Goal: Task Accomplishment & Management: Manage account settings

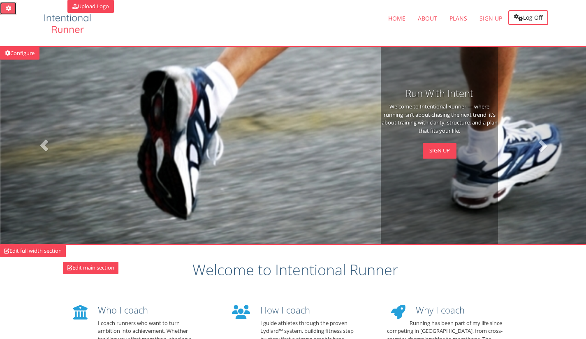
click at [5, 7] on icon at bounding box center [8, 8] width 7 height 5
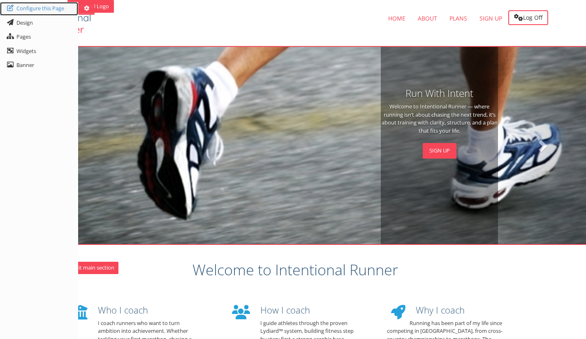
click at [5, 7] on link "Configure this Page" at bounding box center [39, 9] width 78 height 14
type input "Intentional Runner | Lydiard™-Based Run Coaching"
type textarea "Personalised run coaching for first-time and time-goal marathoners. Train smart…"
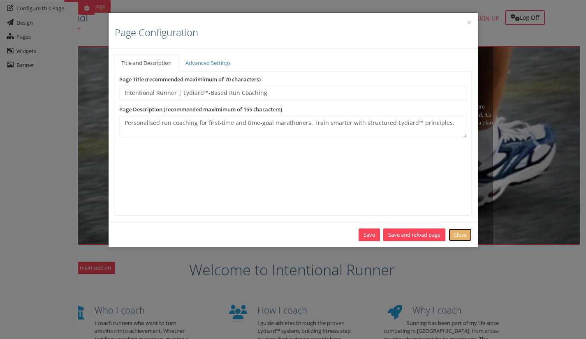
click at [457, 233] on link "Close" at bounding box center [460, 235] width 23 height 13
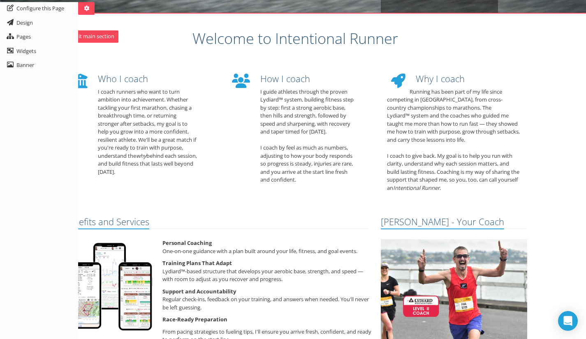
scroll to position [26, 0]
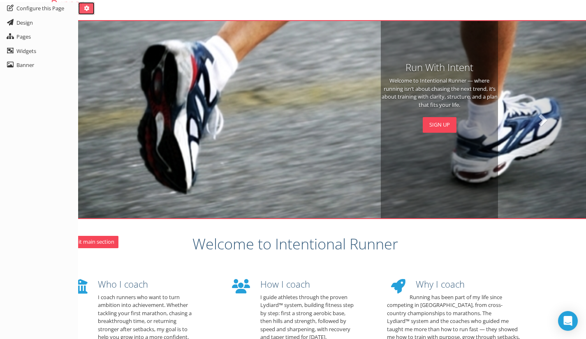
click at [93, 10] on link at bounding box center [86, 8] width 16 height 13
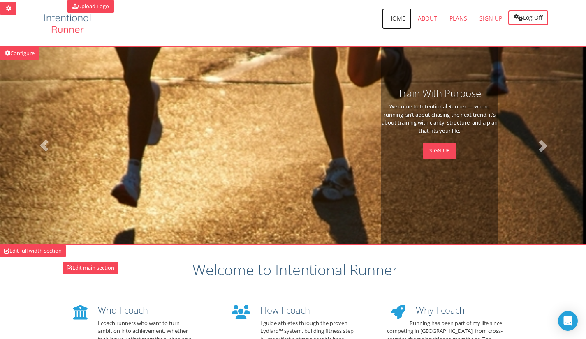
click at [394, 16] on span "Home" at bounding box center [396, 18] width 17 height 8
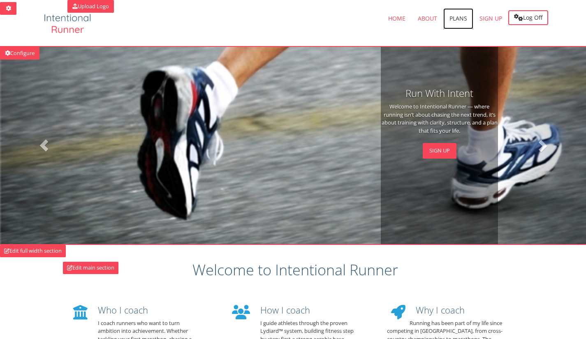
click at [457, 16] on span "Plans" at bounding box center [459, 18] width 18 height 8
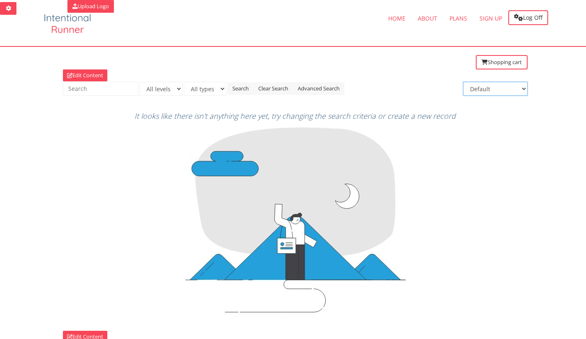
click at [507, 88] on select "Default Name A-Z Name Z-A Price low to high Price high to low" at bounding box center [495, 89] width 65 height 14
click at [514, 89] on select "Default Name A-Z Name Z-A Price low to high Price high to low" at bounding box center [495, 89] width 65 height 14
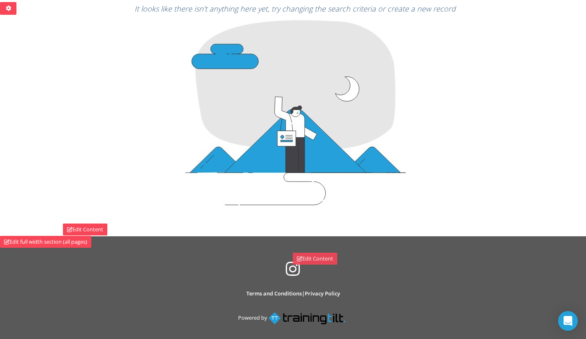
click at [332, 260] on link "Edit Content" at bounding box center [315, 259] width 44 height 12
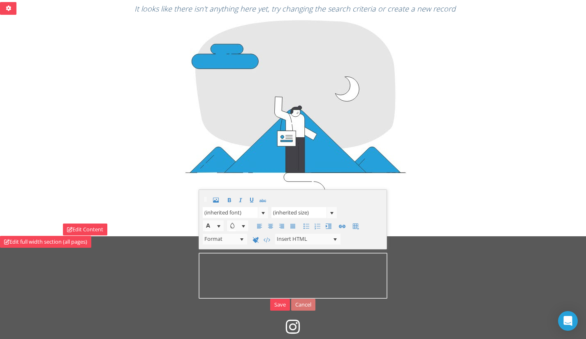
scroll to position [117, 0]
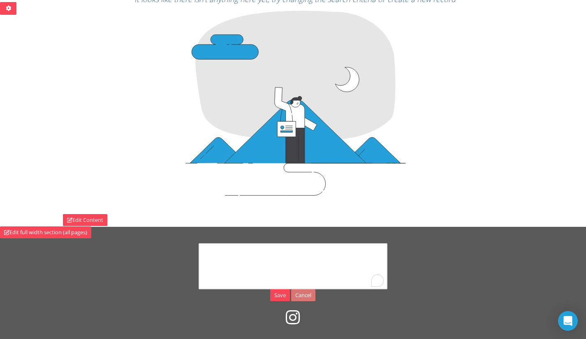
click at [510, 202] on div at bounding box center [295, 104] width 477 height 195
click at [516, 172] on div at bounding box center [295, 104] width 477 height 195
drag, startPoint x: 304, startPoint y: 299, endPoint x: 325, endPoint y: 48, distance: 251.8
click at [305, 299] on link "Cancel" at bounding box center [303, 296] width 24 height 12
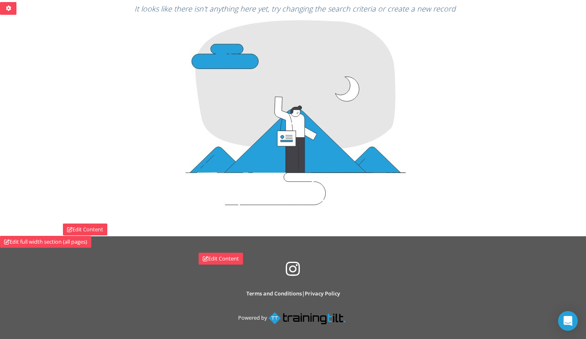
scroll to position [107, 0]
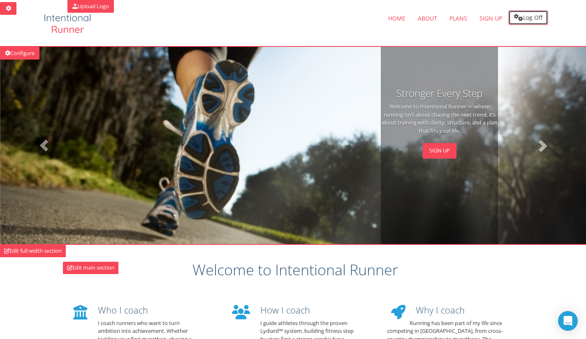
click at [540, 12] on link "Log Off" at bounding box center [529, 17] width 40 height 15
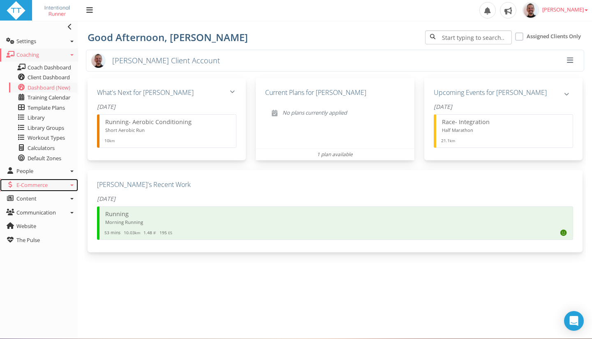
click at [65, 190] on link "E-Commerce" at bounding box center [39, 185] width 78 height 13
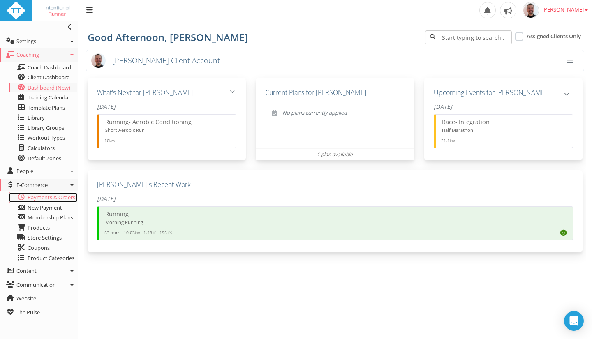
click at [58, 199] on span "Payments & Orders" at bounding box center [52, 197] width 48 height 7
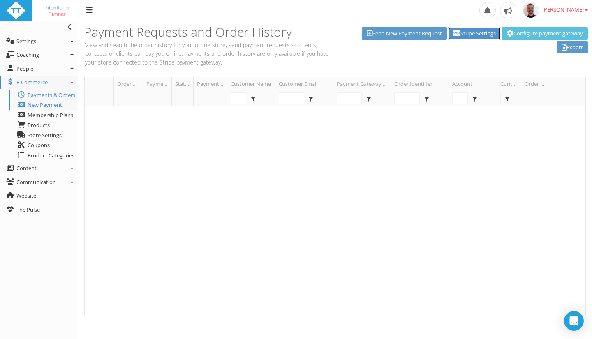
click at [466, 31] on link "Stripe Settings" at bounding box center [474, 33] width 53 height 13
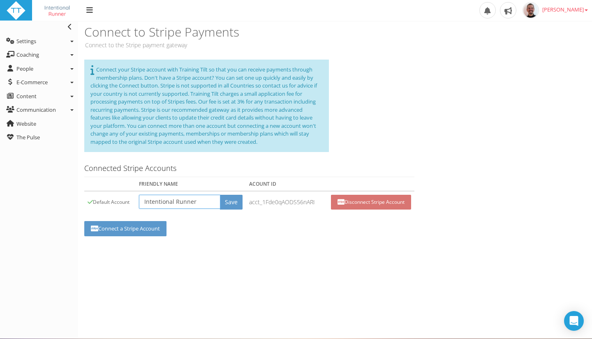
click at [203, 202] on input "Intentional Runner" at bounding box center [179, 202] width 81 height 14
click at [198, 200] on input "Intentional Runner" at bounding box center [179, 202] width 81 height 14
click at [204, 202] on input "Intentional Runner" at bounding box center [179, 202] width 81 height 14
drag, startPoint x: 348, startPoint y: 127, endPoint x: 339, endPoint y: 129, distance: 9.3
click at [346, 129] on div "Connect your Stripe account with Training Tilt so that you can receive payments…" at bounding box center [335, 110] width 514 height 101
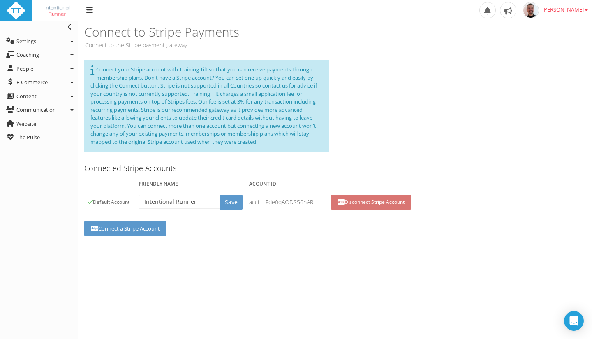
click at [266, 105] on span "Connect your Stripe account with Training Tilt so that you can receive payments…" at bounding box center [204, 106] width 227 height 80
drag, startPoint x: 198, startPoint y: 105, endPoint x: 290, endPoint y: 99, distance: 92.3
click at [201, 105] on span "Connect your Stripe account with Training Tilt so that you can receive payments…" at bounding box center [204, 106] width 227 height 80
drag, startPoint x: 290, startPoint y: 99, endPoint x: 317, endPoint y: 95, distance: 27.0
click at [291, 100] on span "Connect your Stripe account with Training Tilt so that you can receive payments…" at bounding box center [204, 106] width 227 height 80
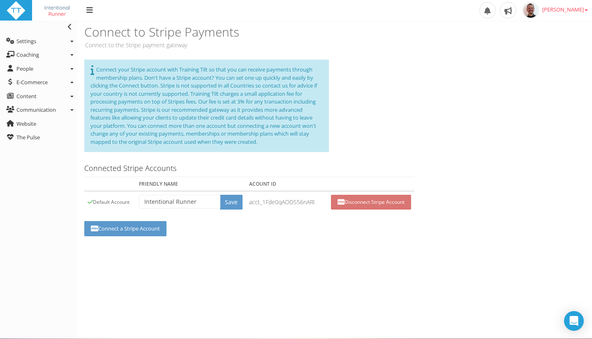
click at [323, 86] on div "Connect your Stripe account with Training Tilt so that you can receive payments…" at bounding box center [206, 106] width 245 height 93
click at [323, 82] on div "Connect your Stripe account with Training Tilt so that you can receive payments…" at bounding box center [206, 106] width 245 height 93
click at [321, 67] on div "Connect your Stripe account with Training Tilt so that you can receive payments…" at bounding box center [206, 106] width 245 height 93
drag, startPoint x: 329, startPoint y: 53, endPoint x: 327, endPoint y: 41, distance: 12.5
click at [328, 52] on div "Connect to Stripe Payments Connect to the Stripe payment gateway" at bounding box center [208, 37] width 260 height 33
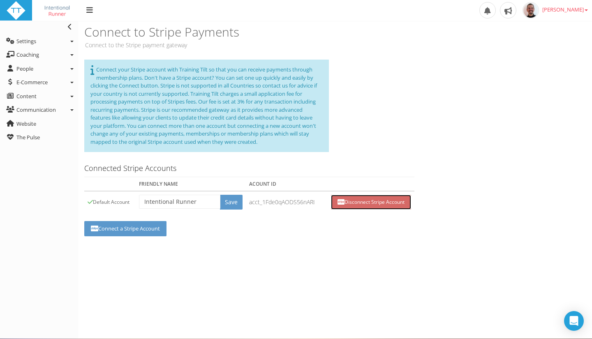
click at [382, 199] on link "Disconnect Stripe Account" at bounding box center [371, 202] width 80 height 15
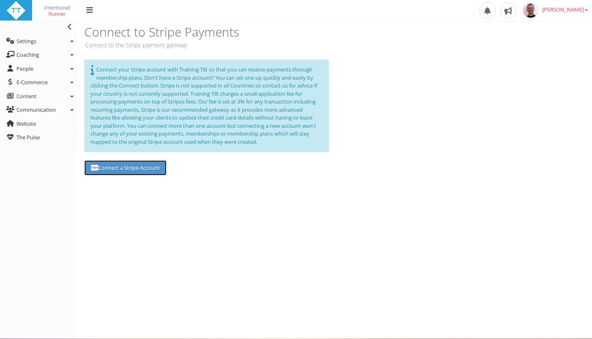
click at [130, 173] on link "Connect a Stripe Account" at bounding box center [125, 167] width 82 height 15
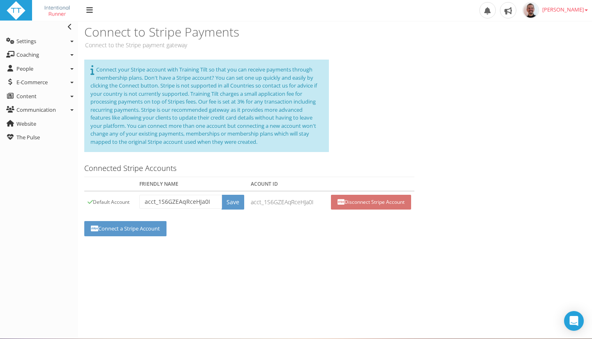
drag, startPoint x: 118, startPoint y: 200, endPoint x: 114, endPoint y: 197, distance: 5.2
click at [118, 199] on td "Default Account" at bounding box center [110, 202] width 52 height 22
click at [101, 197] on td "Default Account" at bounding box center [110, 202] width 52 height 22
drag, startPoint x: 214, startPoint y: 200, endPoint x: 144, endPoint y: 198, distance: 70.4
click at [144, 198] on input "acct_1S6GZEAqRceHJa0I" at bounding box center [180, 202] width 83 height 14
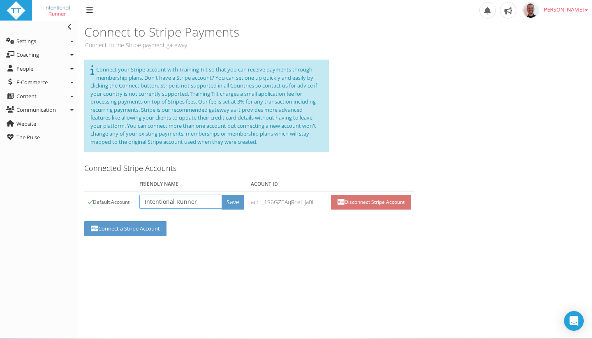
type input "Intentional Runner"
click at [230, 203] on input "Save" at bounding box center [233, 202] width 23 height 15
click at [287, 113] on span "Connect your Stripe account with Training Tilt so that you can receive payments…" at bounding box center [204, 106] width 227 height 80
drag, startPoint x: 293, startPoint y: 109, endPoint x: 273, endPoint y: 109, distance: 20.6
click at [293, 109] on span "Connect your Stripe account with Training Tilt so that you can receive payments…" at bounding box center [204, 106] width 227 height 80
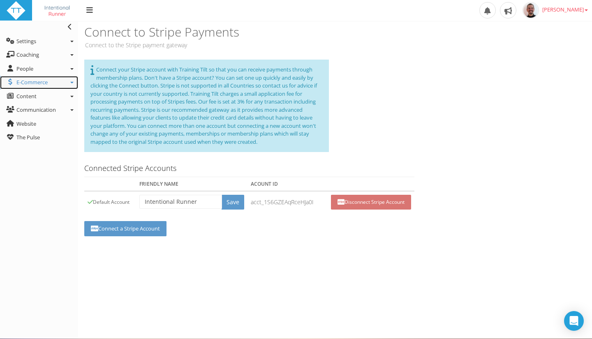
click at [73, 82] on icon at bounding box center [71, 83] width 3 height 2
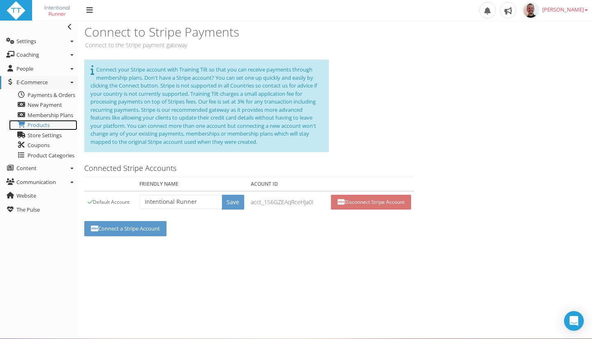
click at [35, 124] on span "Products" at bounding box center [39, 124] width 22 height 7
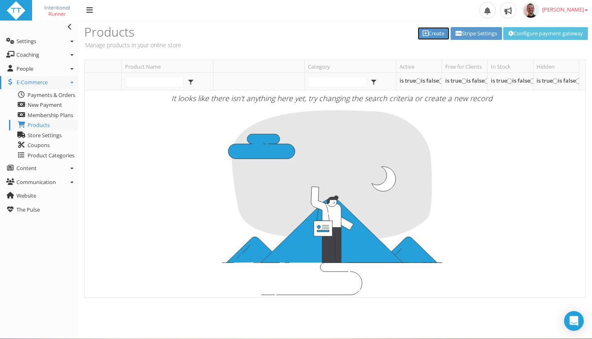
click at [430, 30] on link "Create" at bounding box center [434, 33] width 32 height 13
select select
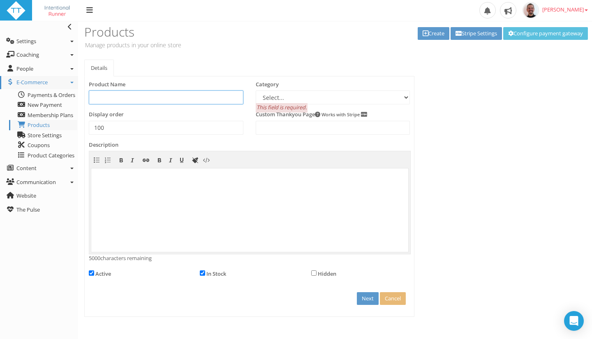
drag, startPoint x: 134, startPoint y: 94, endPoint x: 145, endPoint y: 94, distance: 11.5
click at [135, 94] on input "text" at bounding box center [166, 98] width 155 height 14
click at [136, 96] on input "text" at bounding box center [166, 98] width 155 height 14
click at [139, 99] on input "text" at bounding box center [166, 98] width 155 height 14
paste input "24-Week, 7-Days Marathon Plan"
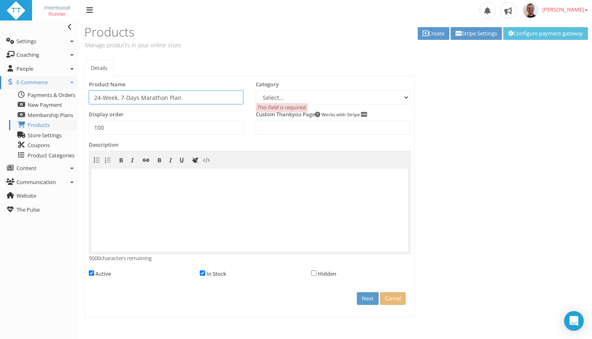
click at [211, 98] on input "24-Week, 7-Days Marathon Plan" at bounding box center [166, 98] width 155 height 14
type input "24-Week, 7-Days Marathon Plan"
click at [302, 95] on select "Select..." at bounding box center [333, 98] width 155 height 14
click at [256, 91] on select "Select..." at bounding box center [333, 98] width 155 height 14
drag, startPoint x: 451, startPoint y: 148, endPoint x: 488, endPoint y: 137, distance: 39.2
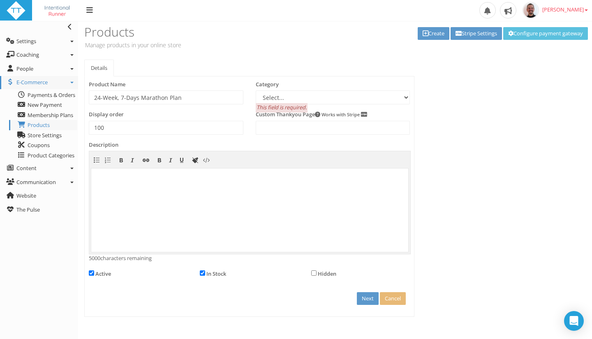
click at [455, 146] on div "Details Pricing Upsell Offers Plans/Downloads Images Product Name 24-Week, 7-Da…" at bounding box center [335, 189] width 514 height 258
drag, startPoint x: 322, startPoint y: 100, endPoint x: 321, endPoint y: 96, distance: 4.7
click at [321, 98] on select "Select..." at bounding box center [333, 98] width 155 height 14
click at [322, 94] on select "Select..." at bounding box center [333, 98] width 155 height 14
drag, startPoint x: 318, startPoint y: 48, endPoint x: 312, endPoint y: 63, distance: 16.2
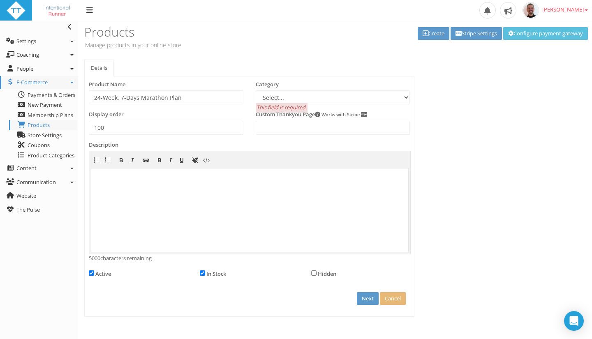
click at [313, 60] on section "Products Manage products in your online store Create Stripe Settings Configure …" at bounding box center [335, 180] width 514 height 319
click at [299, 99] on select "Select..." at bounding box center [333, 98] width 155 height 14
click at [299, 98] on select "Select..." at bounding box center [333, 98] width 155 height 14
click at [298, 96] on select "Select..." at bounding box center [333, 98] width 155 height 14
click at [256, 91] on select "Select..." at bounding box center [333, 98] width 155 height 14
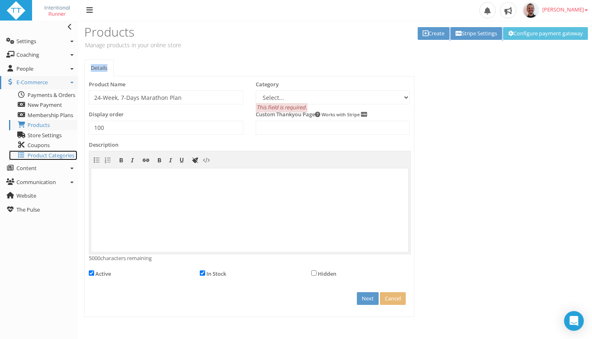
click at [55, 156] on span "Product Categories" at bounding box center [51, 155] width 47 height 7
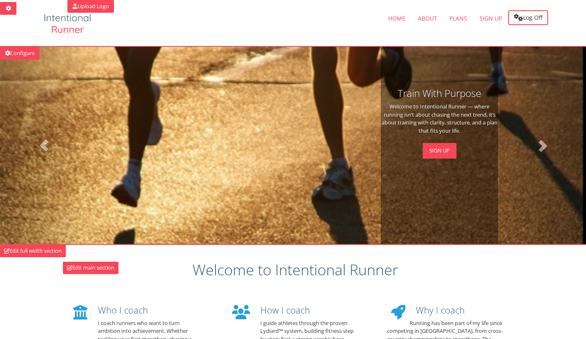
drag, startPoint x: 311, startPoint y: 267, endPoint x: 302, endPoint y: 270, distance: 10.5
click at [307, 269] on h1 "Welcome to Intentional Runner" at bounding box center [295, 270] width 465 height 16
click at [266, 277] on h1 "Welcome to Intentional Runner" at bounding box center [295, 270] width 465 height 16
drag, startPoint x: 318, startPoint y: 274, endPoint x: 592, endPoint y: 184, distance: 287.9
click at [323, 273] on h1 "Welcome to Intentional Runner" at bounding box center [295, 270] width 465 height 16
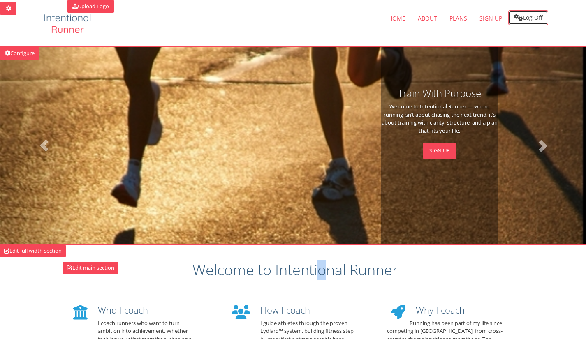
click at [528, 15] on link "Log Off" at bounding box center [529, 17] width 40 height 15
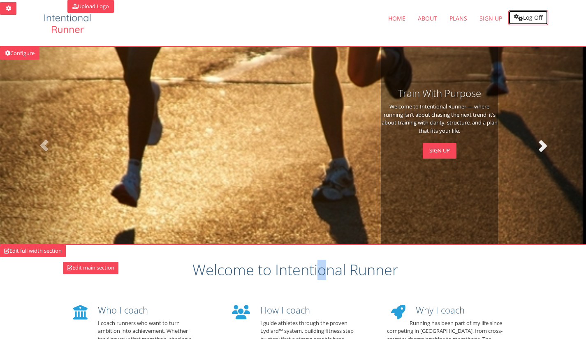
scroll to position [123, 0]
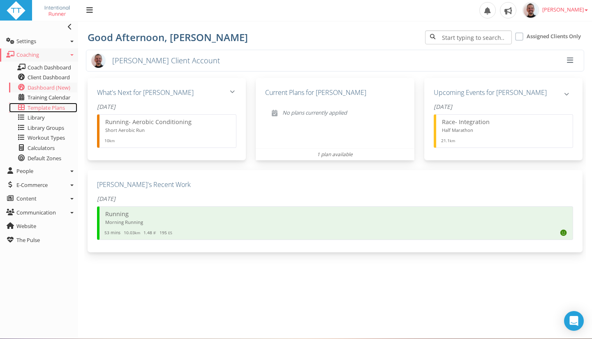
click at [52, 109] on span "Template Plans" at bounding box center [46, 107] width 37 height 7
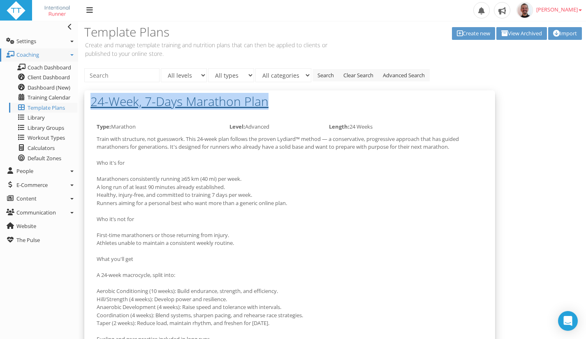
drag, startPoint x: 87, startPoint y: 99, endPoint x: 266, endPoint y: 105, distance: 179.1
click at [266, 105] on div "24-Week, 7-Days Marathon Plan" at bounding box center [289, 104] width 411 height 26
copy h2 "24-Week, 7-Days Marathon Plan"
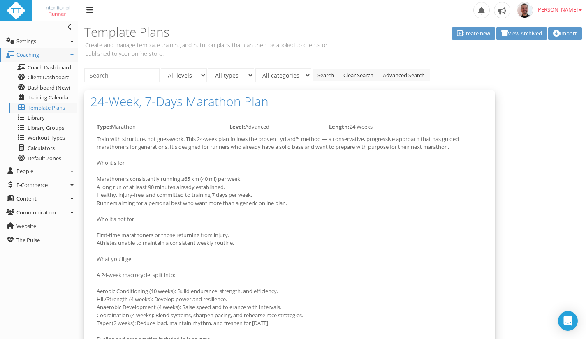
click at [304, 189] on p "Train with structure, not guesswork. This 24-week plan follows the proven Lydia…" at bounding box center [290, 303] width 386 height 337
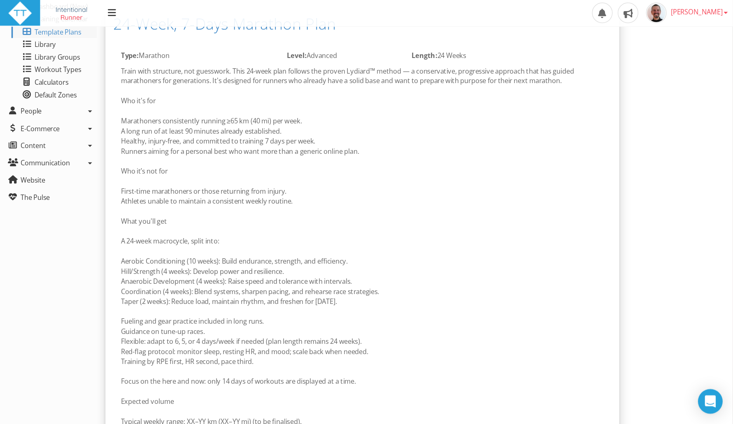
scroll to position [123, 0]
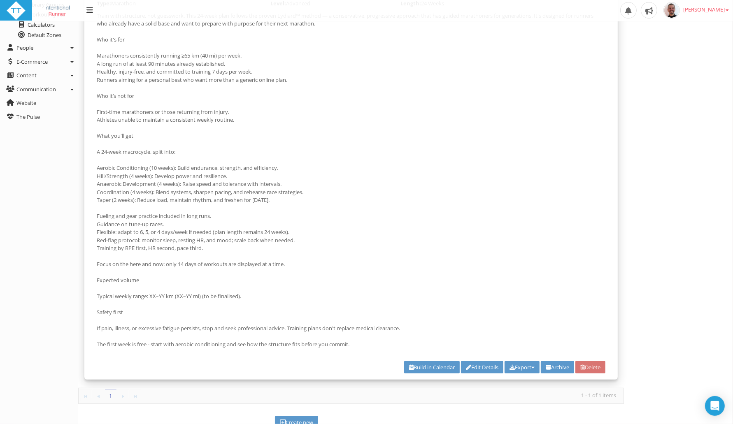
drag, startPoint x: 563, startPoint y: 1, endPoint x: 456, endPoint y: 145, distance: 179.5
click at [456, 145] on p "Train with structure, not guesswork. This 24-week plan follows the proven Lydia…" at bounding box center [351, 180] width 509 height 337
click at [444, 146] on p "Train with structure, not guesswork. This 24-week plan follows the proven Lydia…" at bounding box center [351, 180] width 509 height 337
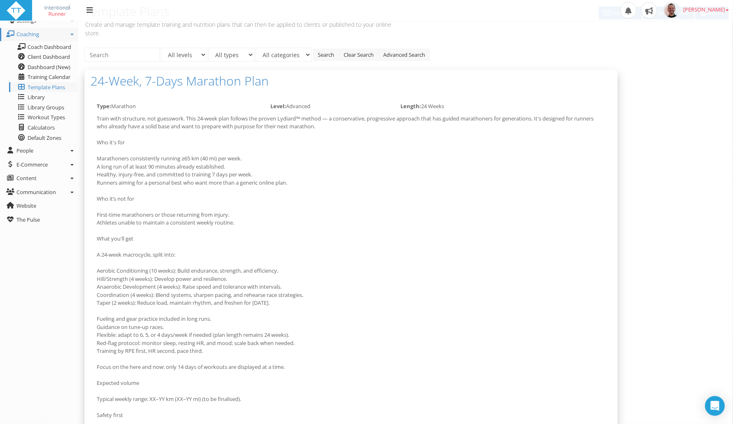
scroll to position [72, 0]
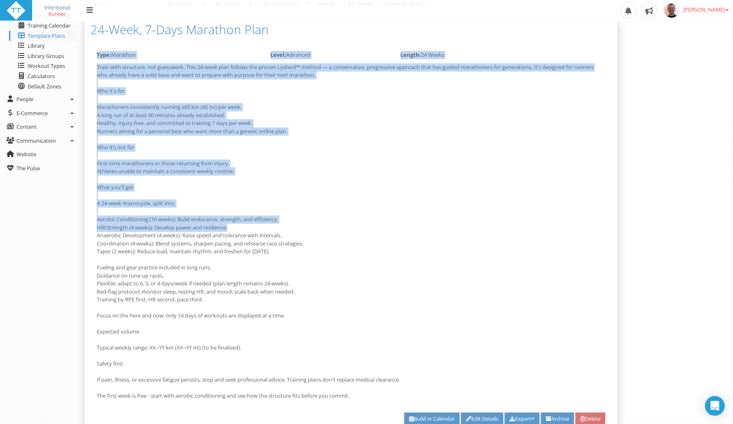
drag, startPoint x: 95, startPoint y: 50, endPoint x: 256, endPoint y: 228, distance: 239.7
click at [256, 228] on div "Type: Marathon Level: Advanced Length: 24 Weeks Average weekly training hours -…" at bounding box center [350, 238] width 533 height 386
drag, startPoint x: 418, startPoint y: 226, endPoint x: 424, endPoint y: 217, distance: 11.0
click at [418, 225] on p "Train with structure, not guesswork. This 24-week plan follows the proven Lydia…" at bounding box center [351, 231] width 509 height 337
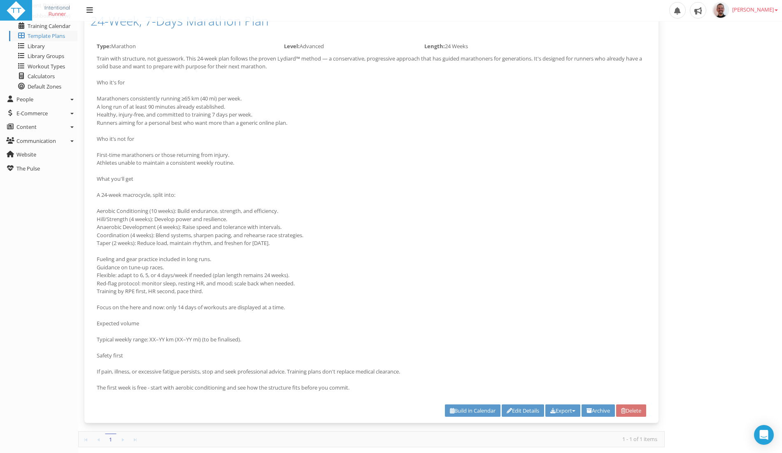
drag, startPoint x: 683, startPoint y: 242, endPoint x: 728, endPoint y: 269, distance: 52.8
click at [592, 245] on div "All levels Advanced All types Marathon All categories Search Clear Search Advan…" at bounding box center [430, 236] width 704 height 496
click at [592, 280] on div "All levels Advanced All types Marathon All categories Search Clear Search Advan…" at bounding box center [430, 236] width 704 height 496
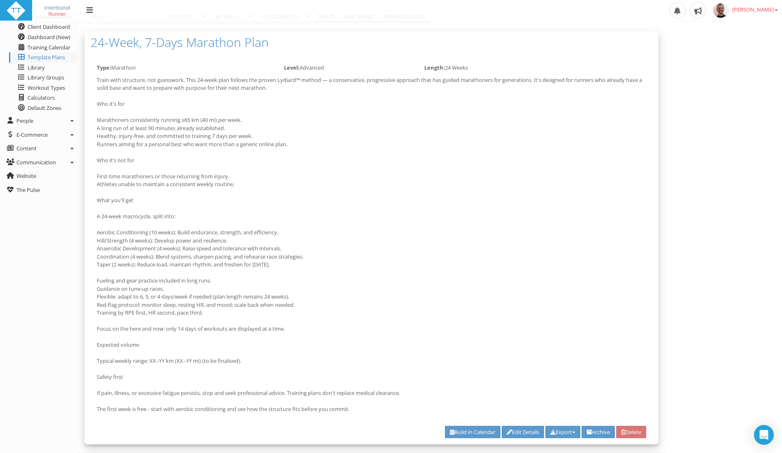
scroll to position [0, 0]
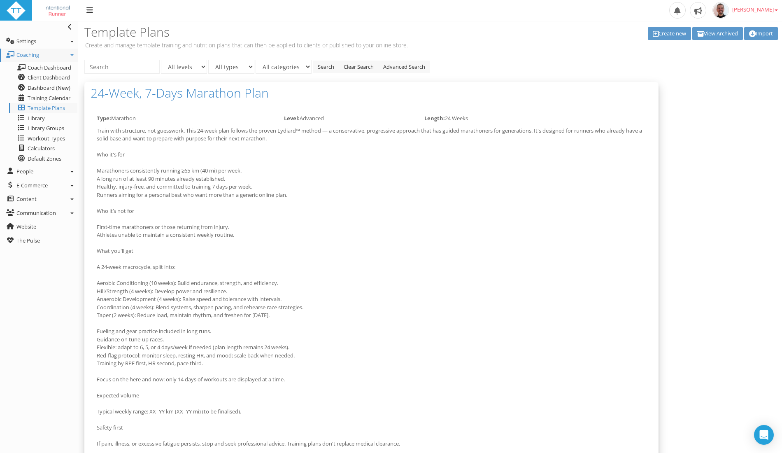
click at [337, 165] on p "Train with structure, not guesswork. This 24-week plan follows the proven Lydia…" at bounding box center [371, 295] width 549 height 337
click at [331, 151] on p "Train with structure, not guesswork. This 24-week plan follows the proven Lydia…" at bounding box center [371, 295] width 549 height 337
click at [325, 152] on p "Train with structure, not guesswork. This 24-week plan follows the proven Lydia…" at bounding box center [371, 295] width 549 height 337
drag, startPoint x: 311, startPoint y: 143, endPoint x: 185, endPoint y: 123, distance: 127.4
click at [309, 143] on p "Train with structure, not guesswork. This 24-week plan follows the proven Lydia…" at bounding box center [371, 295] width 549 height 337
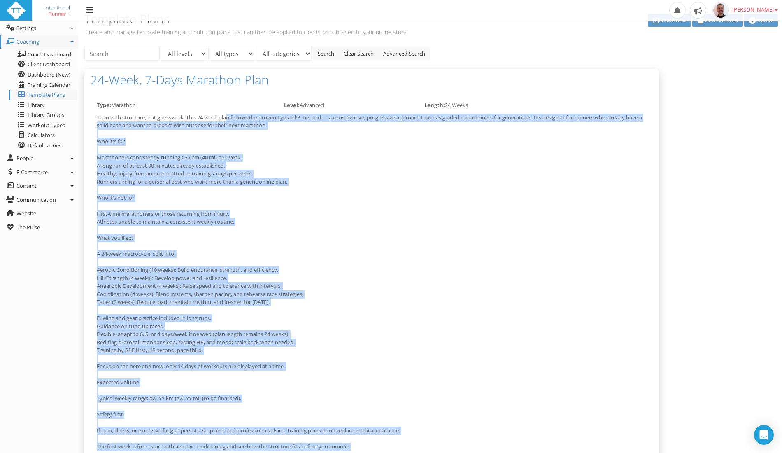
scroll to position [39, 0]
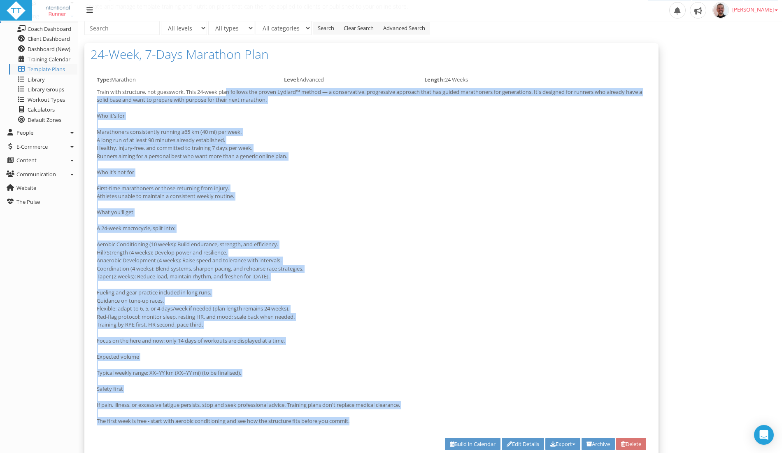
drag, startPoint x: 96, startPoint y: 128, endPoint x: 360, endPoint y: 420, distance: 393.0
click at [360, 339] on div "Train with structure, not guesswork. This 24-week plan follows the proven Lydia…" at bounding box center [372, 258] width 562 height 341
click at [388, 339] on p "Train with structure, not guesswork. This 24-week plan follows the proven Lydia…" at bounding box center [371, 256] width 549 height 337
drag, startPoint x: 230, startPoint y: 116, endPoint x: 434, endPoint y: 230, distance: 233.0
click at [230, 116] on p "Train with structure, not guesswork. This 24-week plan follows the proven Lydia…" at bounding box center [371, 256] width 549 height 337
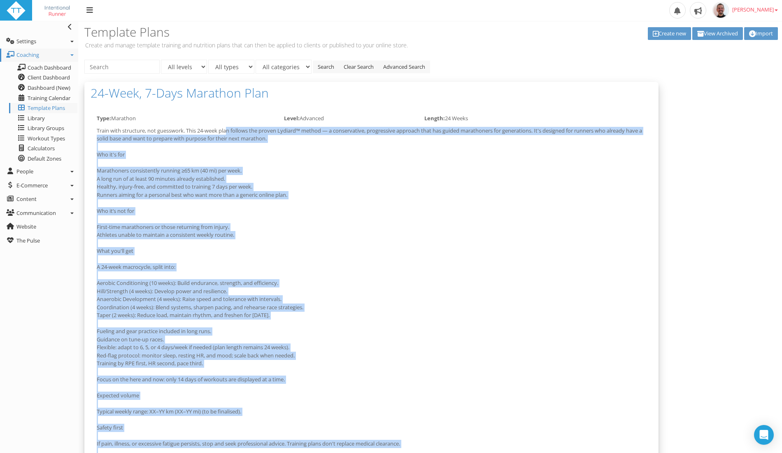
scroll to position [125, 0]
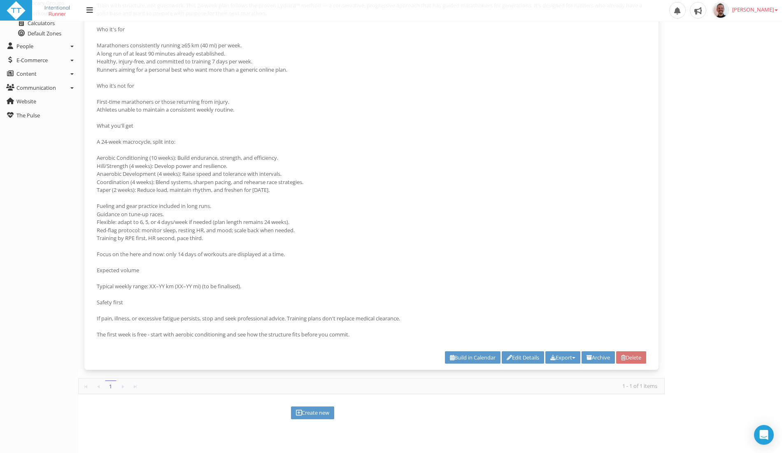
drag, startPoint x: 729, startPoint y: 197, endPoint x: 727, endPoint y: 156, distance: 42.0
click at [592, 194] on div "All levels Advanced All types Marathon All categories Search Clear Search Advan…" at bounding box center [430, 183] width 704 height 496
click at [592, 7] on span "[PERSON_NAME]" at bounding box center [755, 9] width 46 height 7
click at [46, 49] on link "People" at bounding box center [39, 46] width 78 height 13
click at [30, 128] on span "Communication" at bounding box center [35, 129] width 39 height 7
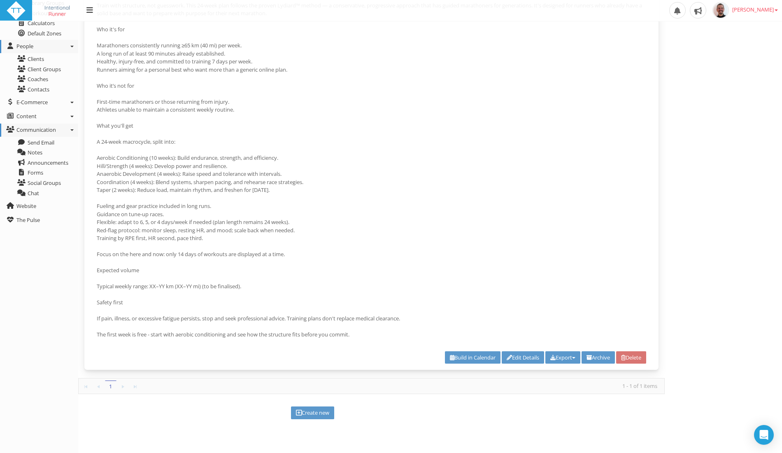
click at [592, 65] on div "All levels Advanced All types Marathon All categories Search Clear Search Advan…" at bounding box center [430, 183] width 704 height 496
click at [592, 320] on div "All levels Advanced All types Marathon All categories Search Clear Search Advan…" at bounding box center [430, 183] width 704 height 496
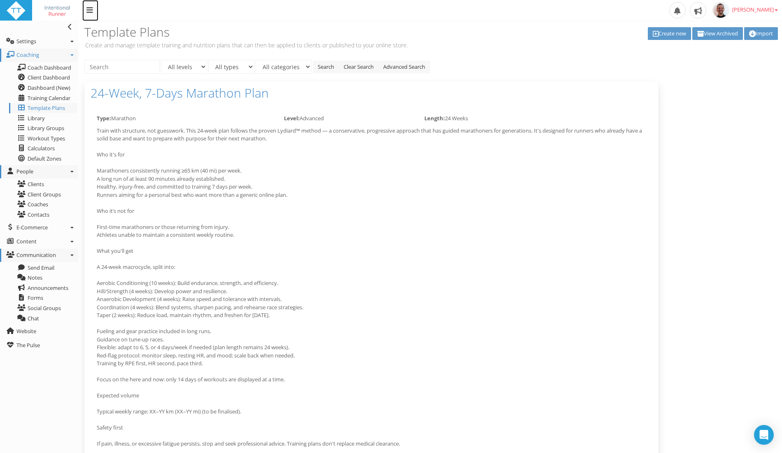
click at [91, 13] on icon at bounding box center [89, 9] width 7 height 7
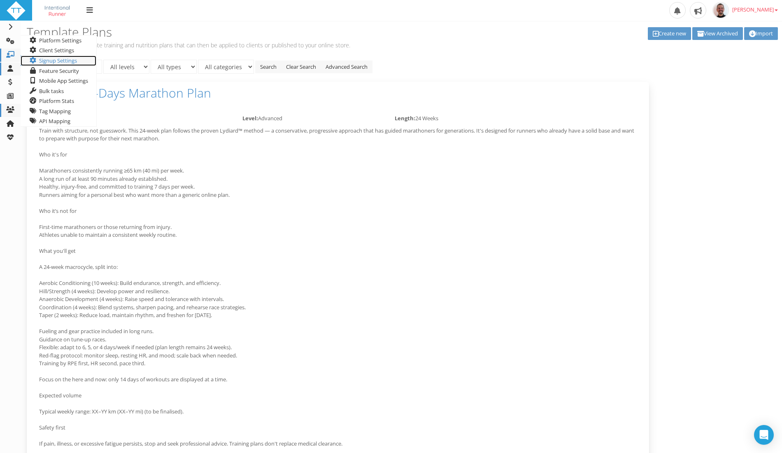
click at [51, 59] on span "Signup Settings" at bounding box center [58, 60] width 38 height 7
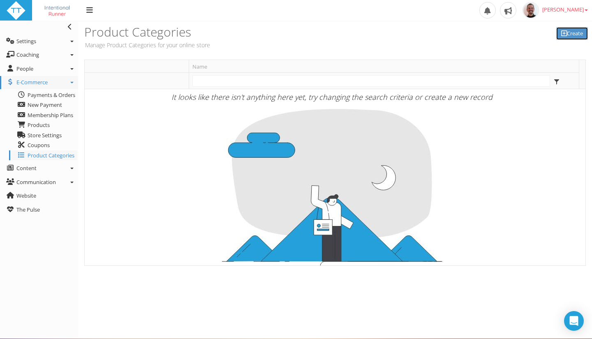
click at [572, 33] on link "Create" at bounding box center [573, 33] width 32 height 13
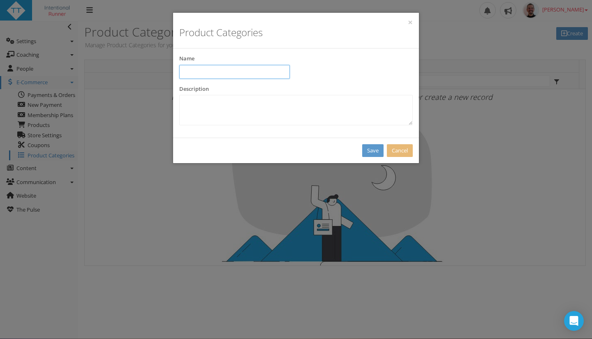
drag, startPoint x: 269, startPoint y: 76, endPoint x: 265, endPoint y: 72, distance: 5.5
click at [266, 73] on input "text" at bounding box center [234, 72] width 111 height 14
click at [206, 76] on input "Training Schedules" at bounding box center [234, 72] width 111 height 14
type input "Schedules"
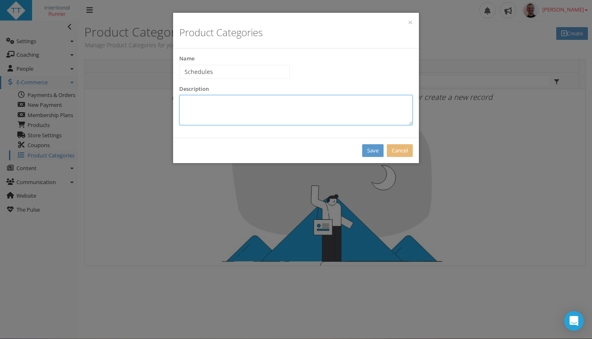
click at [305, 113] on textarea at bounding box center [296, 110] width 234 height 30
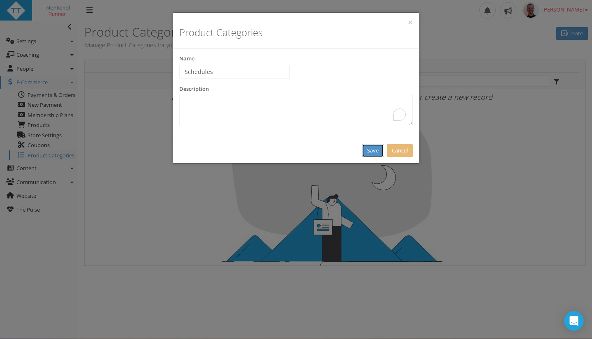
click at [366, 151] on link "Save" at bounding box center [372, 150] width 21 height 13
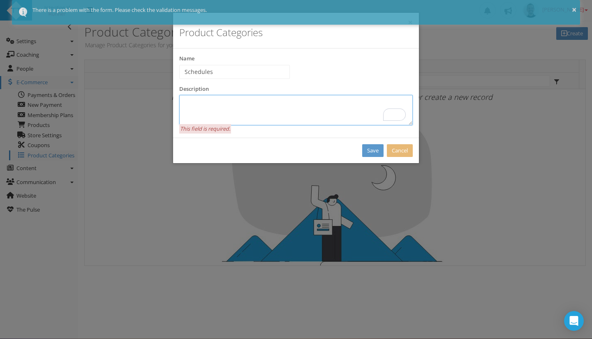
click at [269, 111] on textarea at bounding box center [296, 110] width 234 height 30
click at [545, 173] on div "× Product Categories Name Schedules Description This field is required. Save Ca…" at bounding box center [296, 169] width 592 height 339
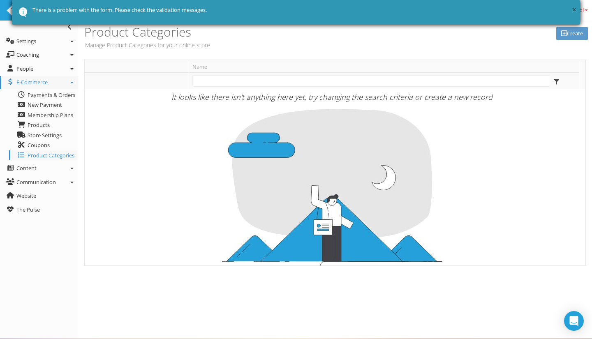
click at [576, 9] on button "×" at bounding box center [574, 10] width 5 height 12
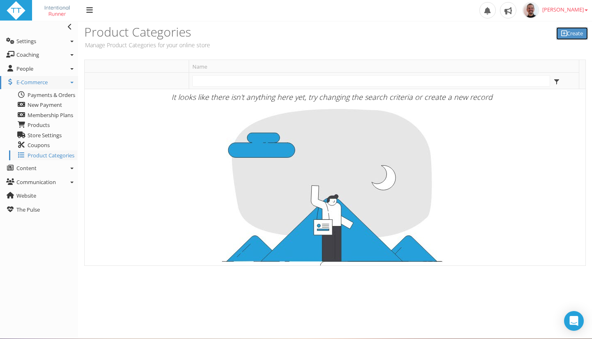
click at [568, 35] on link "Create" at bounding box center [573, 33] width 32 height 13
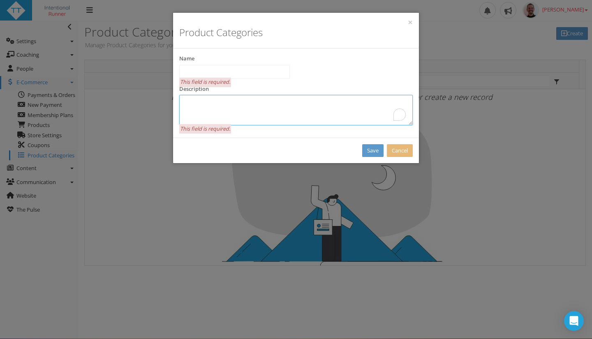
click at [240, 107] on textarea at bounding box center [296, 110] width 234 height 30
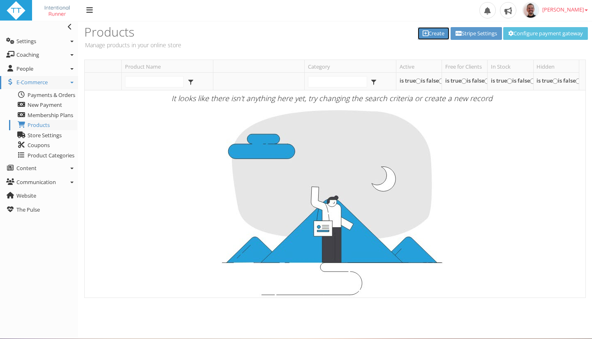
click at [426, 31] on link "Create" at bounding box center [434, 33] width 32 height 13
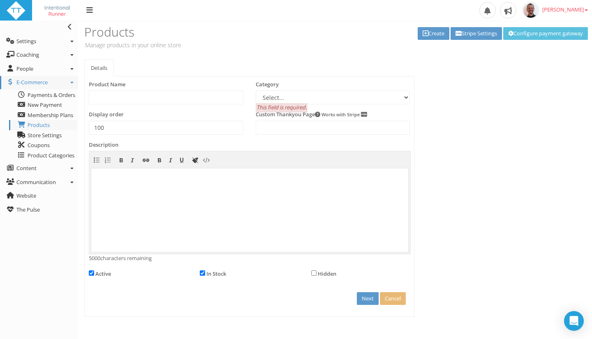
click at [181, 89] on div "Product Name" at bounding box center [166, 93] width 155 height 24
click at [269, 94] on select "Select... Schedules" at bounding box center [333, 98] width 155 height 14
select select "5b5d41d3-3626-4998-a8a8-b8a1c2f9b4ab"
click at [256, 91] on select "Select... Schedules" at bounding box center [333, 98] width 155 height 14
click at [194, 97] on input "text" at bounding box center [166, 98] width 155 height 14
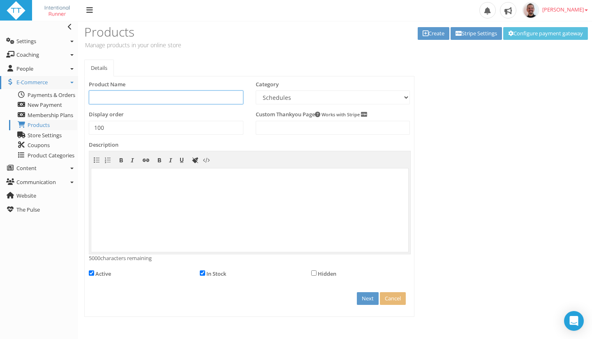
paste input "24-Week, 7-Days Marathon Plan"
type input "24-Week, 7-Days Marathon Plan"
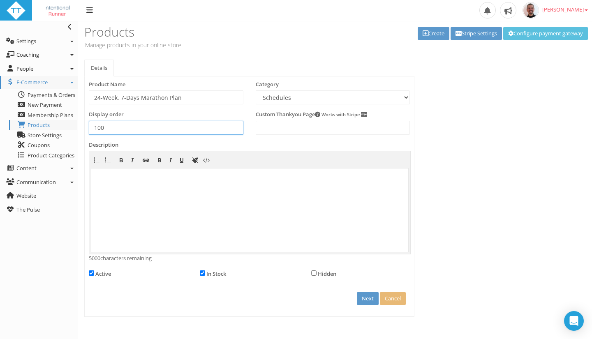
click at [186, 126] on input "100" at bounding box center [166, 128] width 155 height 14
drag, startPoint x: 185, startPoint y: 125, endPoint x: 52, endPoint y: 125, distance: 132.5
click at [52, 125] on div "Toggle navigation Settings Platform Settings Client Settings Signup Settings Fe…" at bounding box center [296, 180] width 592 height 319
type input "1"
click at [314, 274] on input "checkbox" at bounding box center [313, 273] width 5 height 5
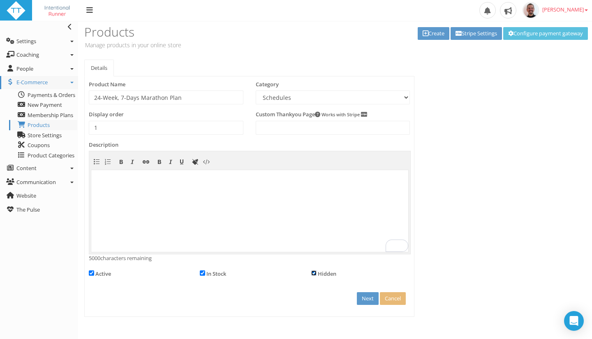
click at [314, 275] on input "checkbox" at bounding box center [313, 273] width 5 height 5
checkbox input "false"
click at [91, 273] on input "checkbox" at bounding box center [91, 273] width 5 height 5
checkbox input "false"
click at [202, 273] on input "checkbox" at bounding box center [202, 273] width 5 height 5
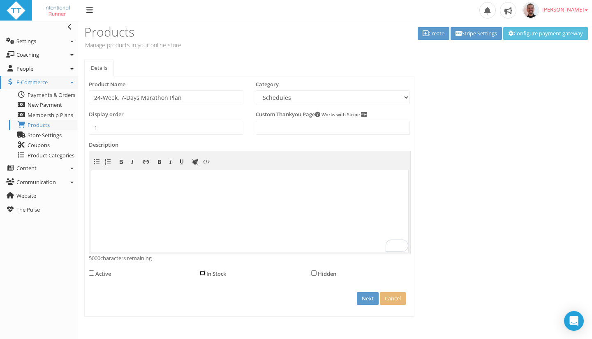
checkbox input "false"
click at [314, 274] on input "checkbox" at bounding box center [313, 273] width 5 height 5
checkbox input "true"
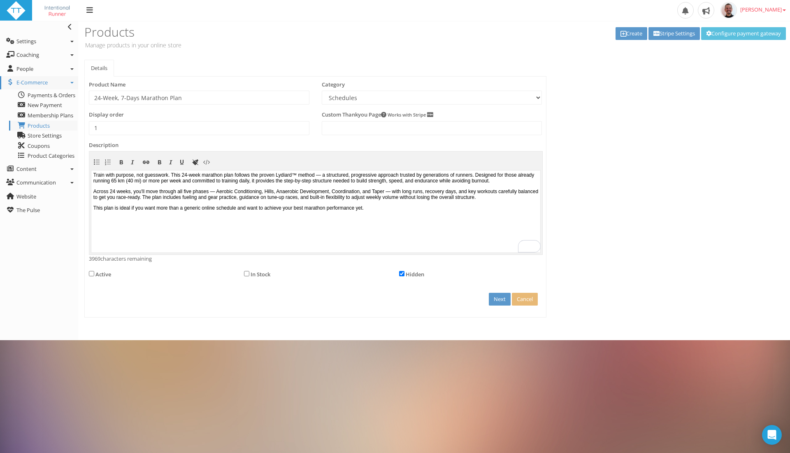
click at [452, 225] on body "Train with purpose, not guesswork. This 24-week marathon plan follows the prove…" at bounding box center [315, 211] width 449 height 82
click at [444, 224] on body "Train with purpose, not guesswork. This 24-week marathon plan follows the prove…" at bounding box center [315, 211] width 449 height 82
click at [441, 210] on p "This plan is ideal if you want more than a generic online schedule and want to …" at bounding box center [315, 207] width 445 height 6
click at [496, 299] on input "Next" at bounding box center [500, 299] width 22 height 13
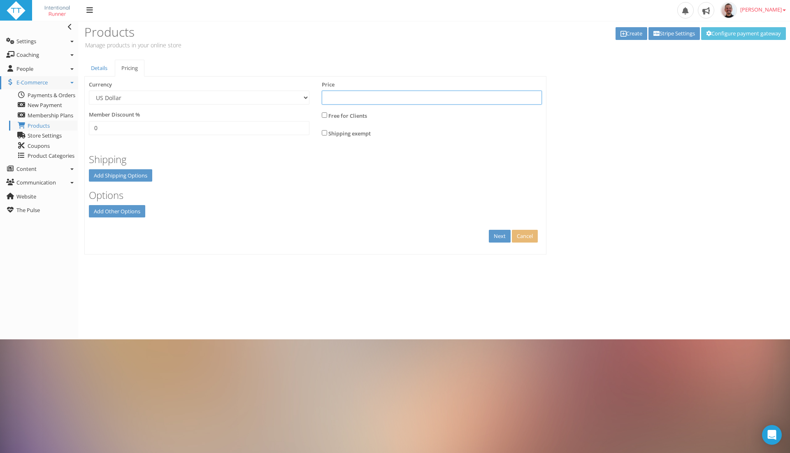
click at [414, 101] on input "text" at bounding box center [432, 98] width 221 height 14
type input "49"
click at [323, 130] on input "checkbox" at bounding box center [324, 132] width 5 height 5
checkbox input "true"
click at [125, 210] on link "Add Other Options" at bounding box center [117, 211] width 56 height 13
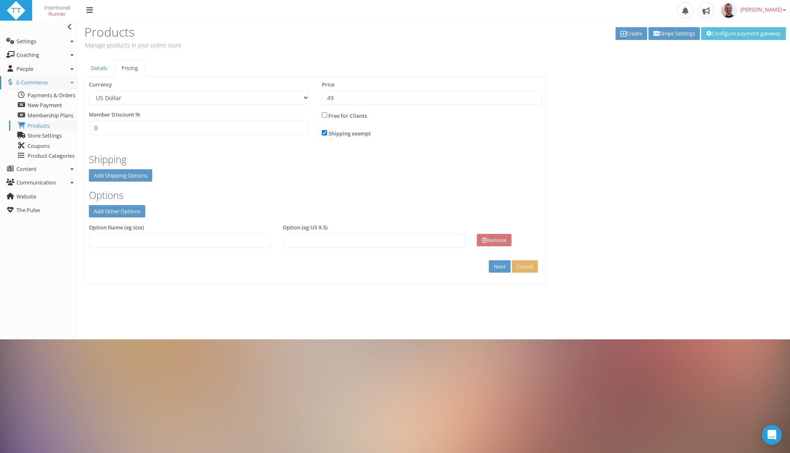
drag, startPoint x: 499, startPoint y: 236, endPoint x: 514, endPoint y: 232, distance: 14.9
click at [504, 235] on link "Remove" at bounding box center [494, 240] width 35 height 13
click at [500, 234] on input "Next" at bounding box center [500, 236] width 22 height 13
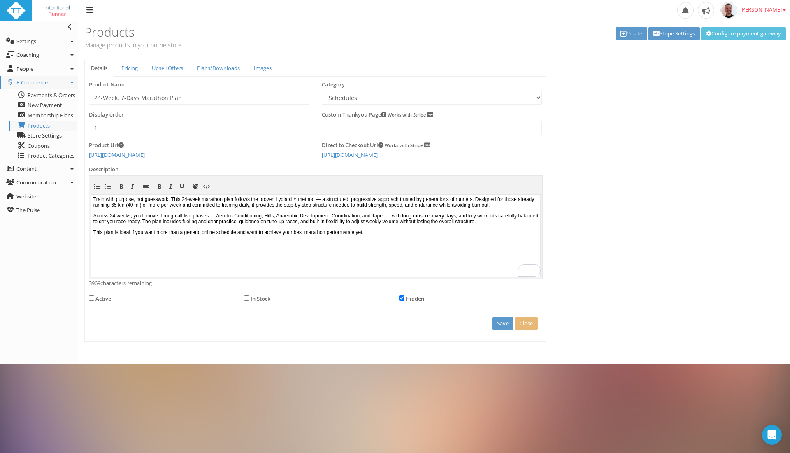
click at [592, 142] on div "Details Pricing Upsell Offers Plans/Downloads Images Product Name 24-Week, 7-Da…" at bounding box center [434, 201] width 712 height 282
drag, startPoint x: 656, startPoint y: 149, endPoint x: 638, endPoint y: 163, distance: 23.1
click at [592, 152] on div "Details Pricing Upsell Offers Plans/Downloads Images Product Name 24-Week, 7-Da…" at bounding box center [434, 201] width 712 height 282
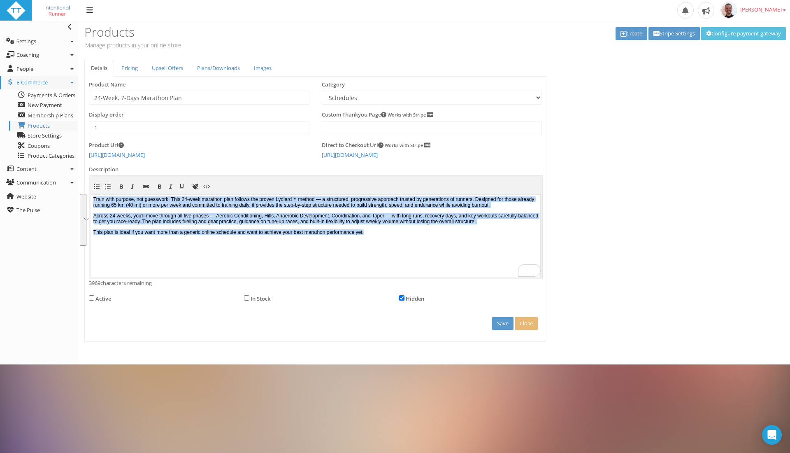
drag, startPoint x: 425, startPoint y: 251, endPoint x: 83, endPoint y: 195, distance: 346.7
click at [91, 195] on html "Train with purpose, not guesswork. This 24-week marathon plan follows the prove…" at bounding box center [315, 235] width 449 height 82
click at [207, 224] on p "Across 24 weeks, you'll move through all five phases — Aerobic Conditioning, Hi…" at bounding box center [315, 218] width 445 height 12
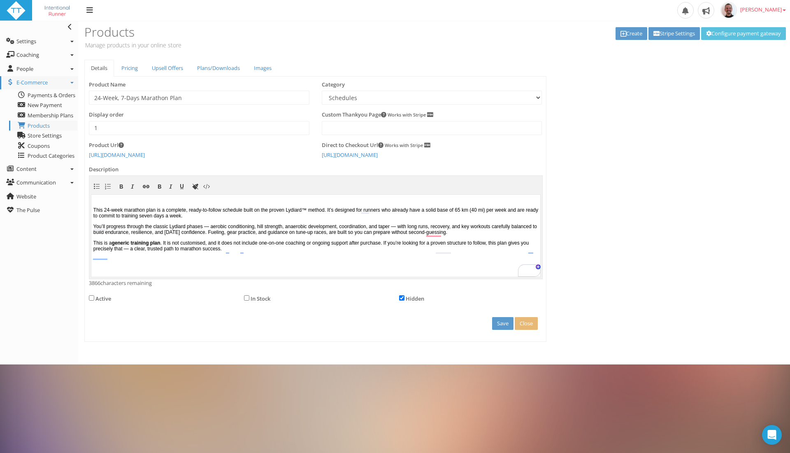
click at [322, 251] on p "This is a generic training plan . It is not customised, and it does not include…" at bounding box center [315, 245] width 445 height 12
click at [504, 325] on button "Save" at bounding box center [502, 323] width 21 height 13
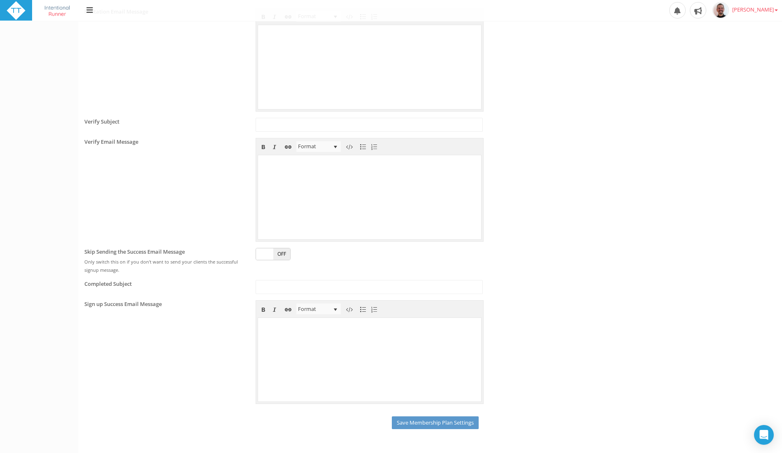
scroll to position [695, 0]
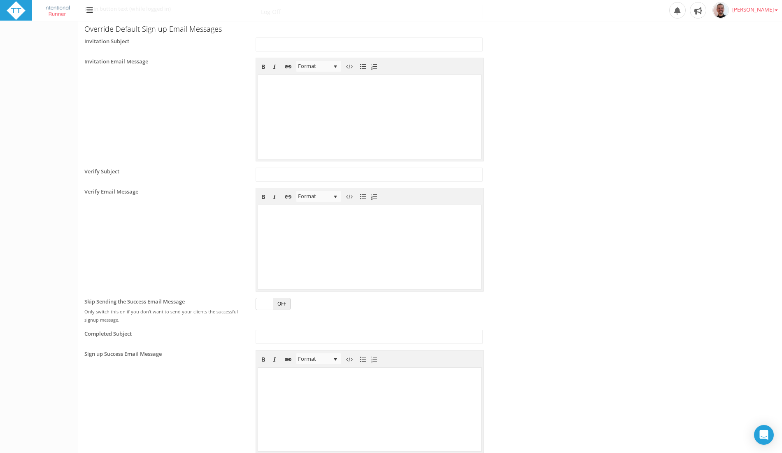
click at [136, 196] on label "Verify Email Message" at bounding box center [111, 192] width 54 height 8
click at [140, 197] on div "Verify Email Message" at bounding box center [163, 193] width 171 height 10
click at [140, 198] on div "Verify Email Message" at bounding box center [163, 193] width 171 height 10
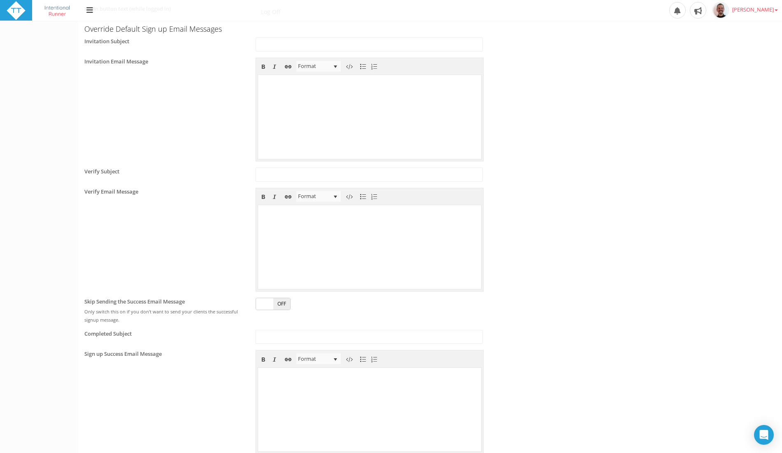
click at [118, 181] on div "Verify Subject" at bounding box center [283, 174] width 411 height 14
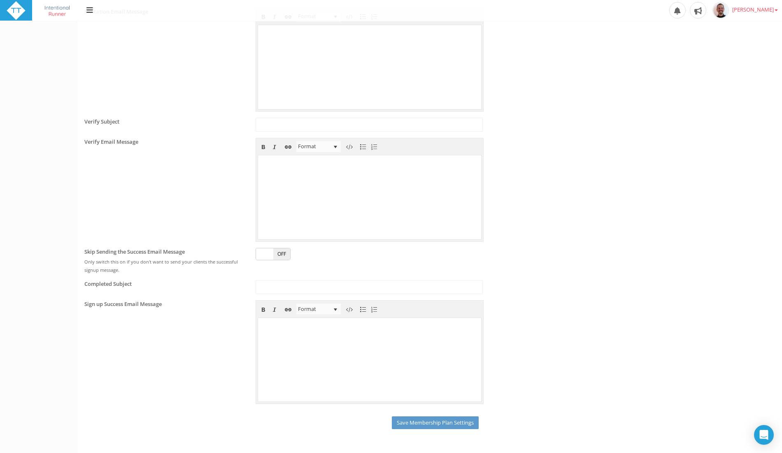
drag, startPoint x: 128, startPoint y: 306, endPoint x: 144, endPoint y: 306, distance: 16.0
click at [130, 305] on label "Sign up Success Email Message" at bounding box center [122, 304] width 77 height 8
click at [156, 310] on div "Sign up Success Email Message" at bounding box center [163, 305] width 171 height 10
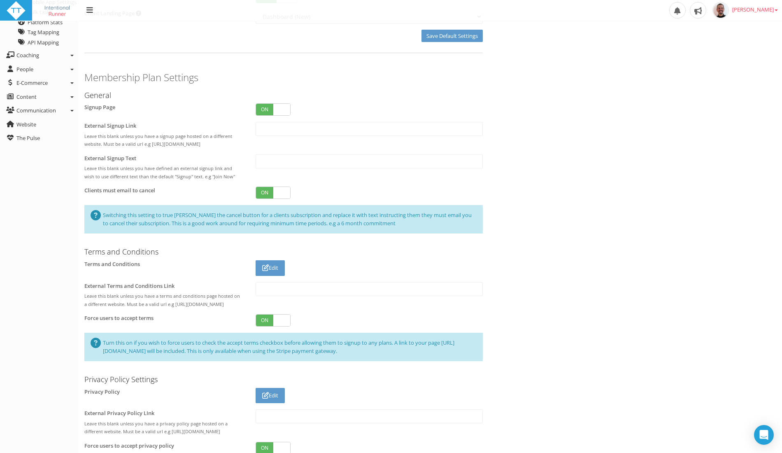
scroll to position [0, 0]
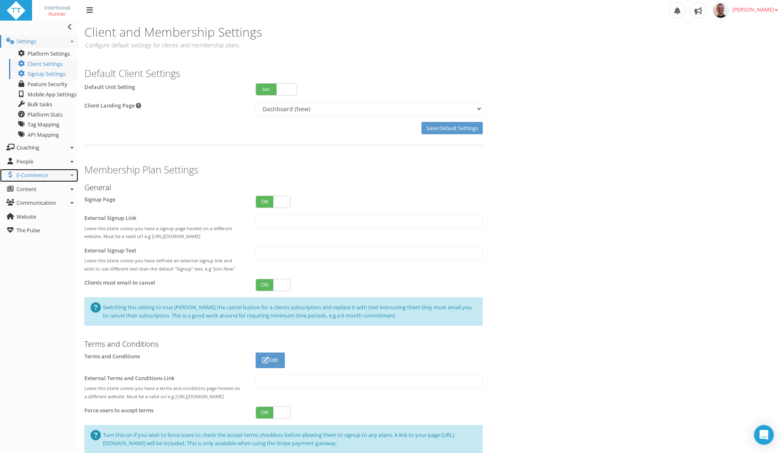
click at [72, 179] on link "E-Commerce" at bounding box center [39, 175] width 78 height 13
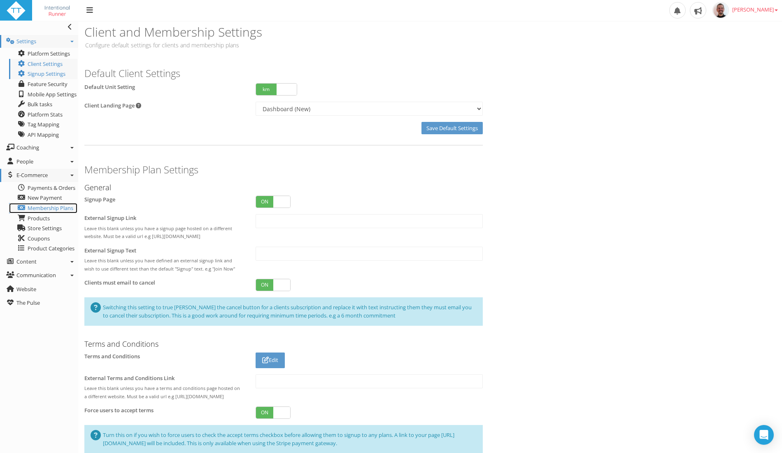
click at [70, 207] on span "Membership Plans" at bounding box center [51, 207] width 46 height 7
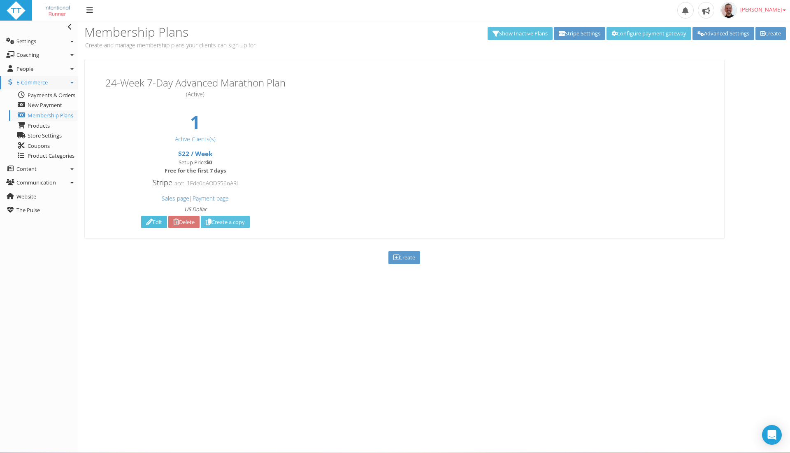
click at [153, 222] on link "Edit" at bounding box center [154, 222] width 26 height 13
type input "24-Week 7-Day Advanced Marathon Plan"
type input "Personalised weekly run coaching with structured plans, feedback, and support —…"
type input "Sign Up"
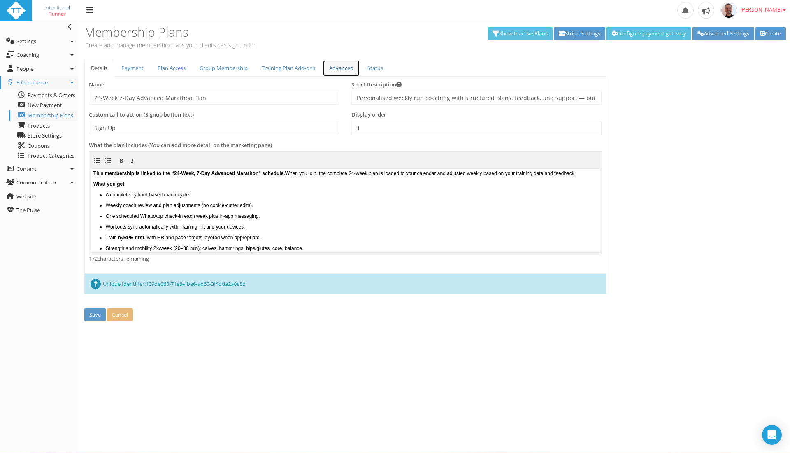
click at [356, 68] on link "Advanced" at bounding box center [341, 68] width 37 height 17
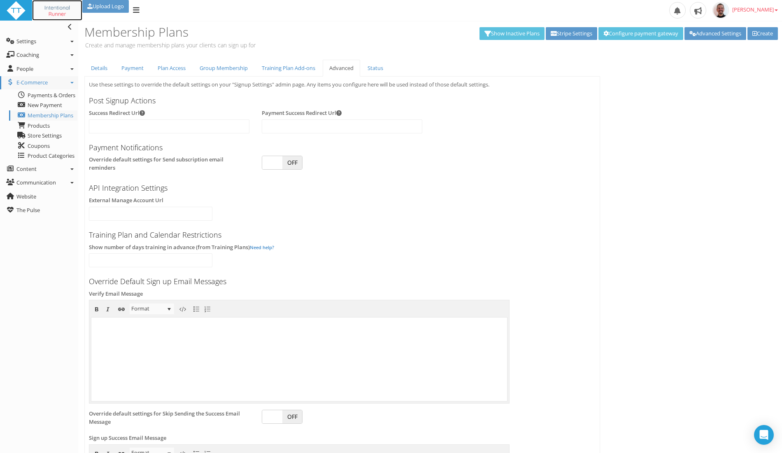
click at [62, 10] on img at bounding box center [57, 11] width 38 height 20
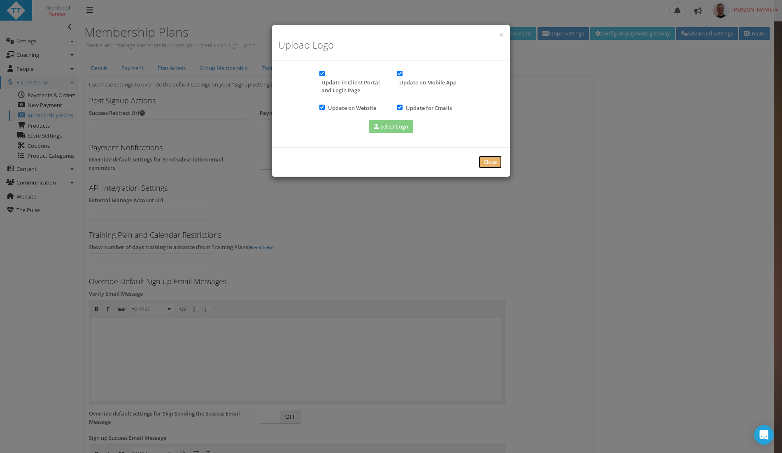
click at [492, 159] on link "Close" at bounding box center [490, 162] width 23 height 13
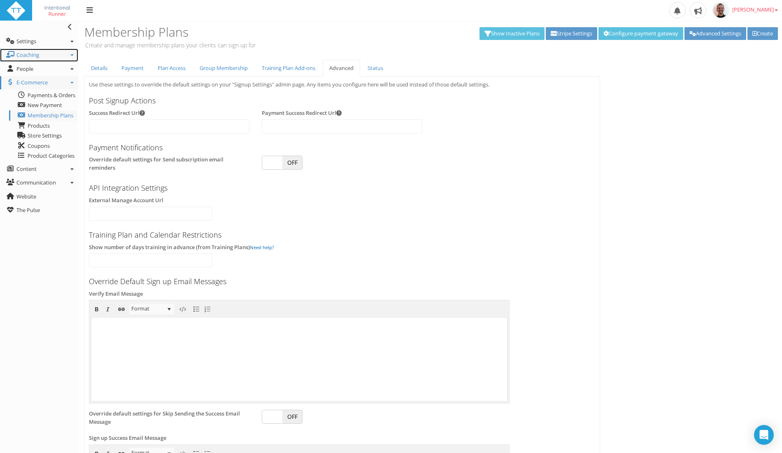
click at [67, 54] on link "Coaching" at bounding box center [39, 55] width 78 height 13
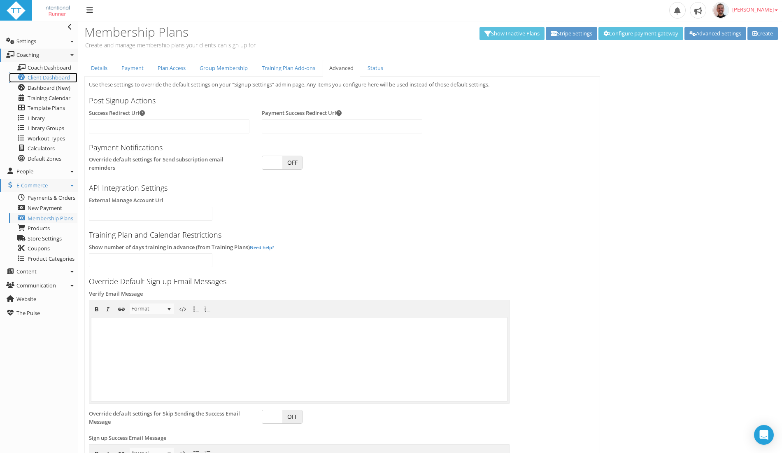
click at [55, 77] on span "Client Dashboard" at bounding box center [49, 77] width 42 height 7
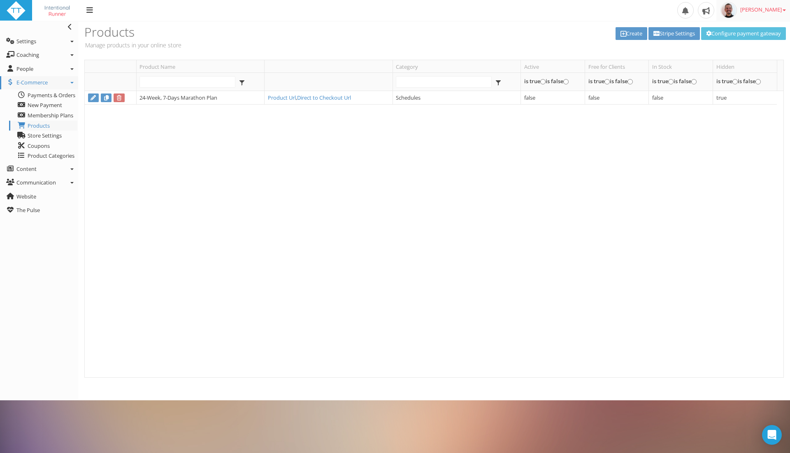
click at [781, 7] on span "[PERSON_NAME]" at bounding box center [763, 9] width 46 height 7
click at [733, 39] on link "Billing" at bounding box center [751, 39] width 78 height 10
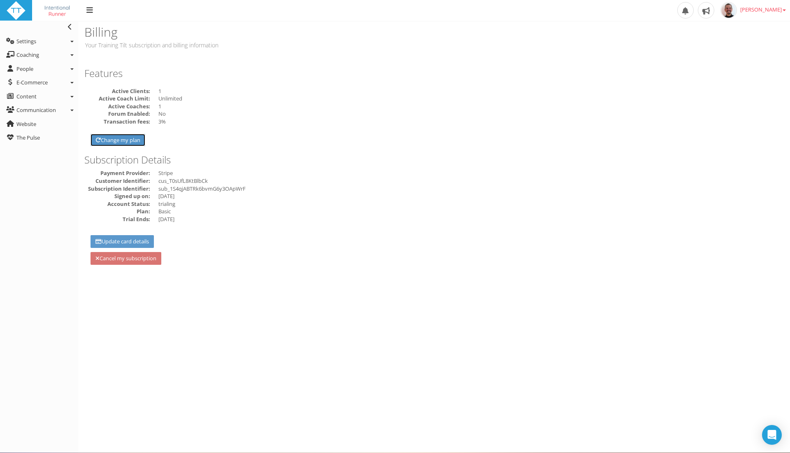
click at [117, 140] on link "Change my plan" at bounding box center [118, 140] width 55 height 13
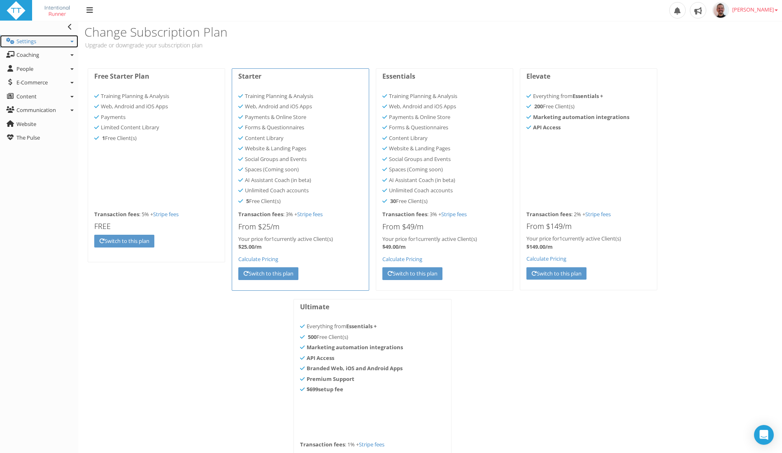
click at [71, 41] on icon at bounding box center [71, 42] width 3 height 2
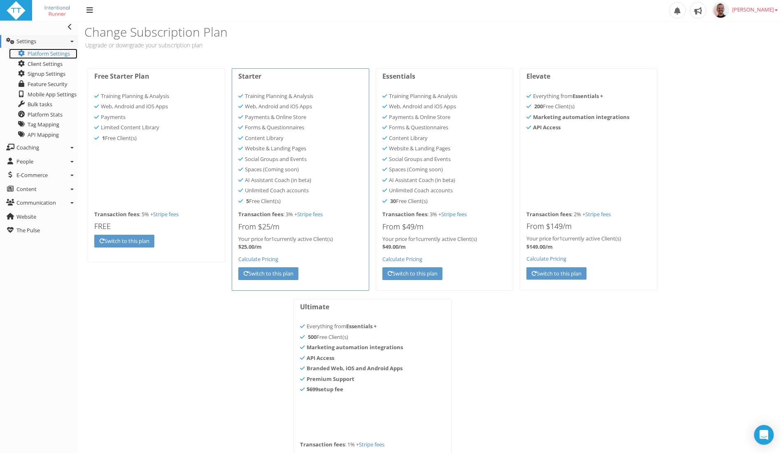
click at [55, 50] on link "Platform Settings" at bounding box center [43, 54] width 68 height 10
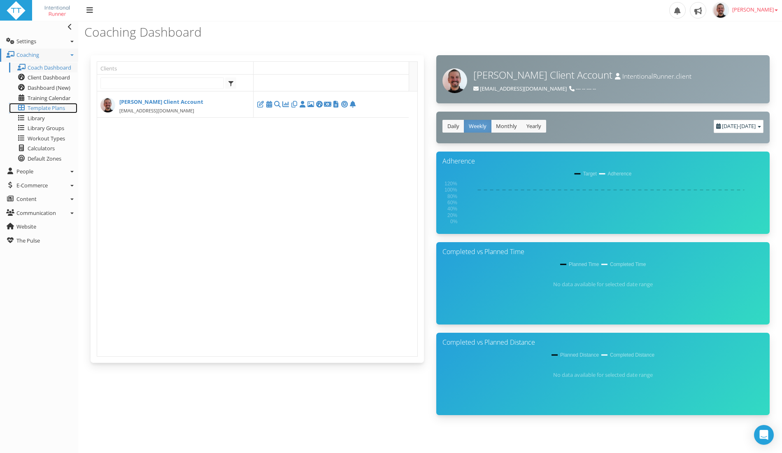
click at [42, 105] on span "Template Plans" at bounding box center [46, 107] width 37 height 7
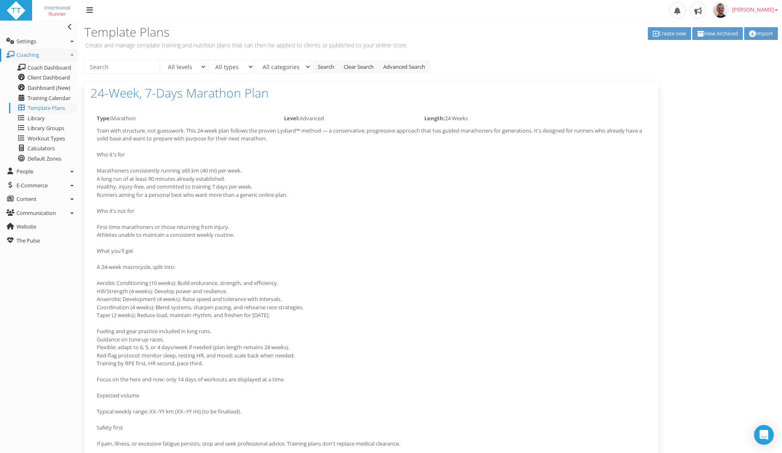
click at [740, 128] on div "All levels Advanced All types Marathon All categories Search Clear Search Advan…" at bounding box center [430, 308] width 704 height 496
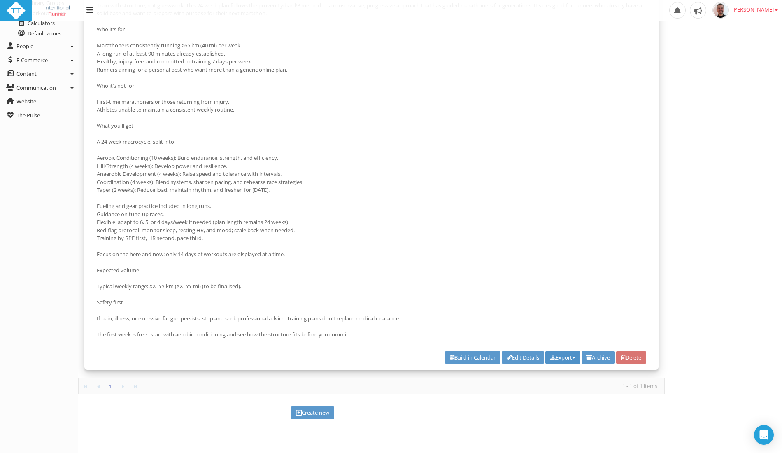
click at [559, 352] on button "Export" at bounding box center [562, 357] width 35 height 13
click at [747, 282] on div "All levels Advanced All types Marathon All categories Search Clear Search Advan…" at bounding box center [430, 183] width 704 height 496
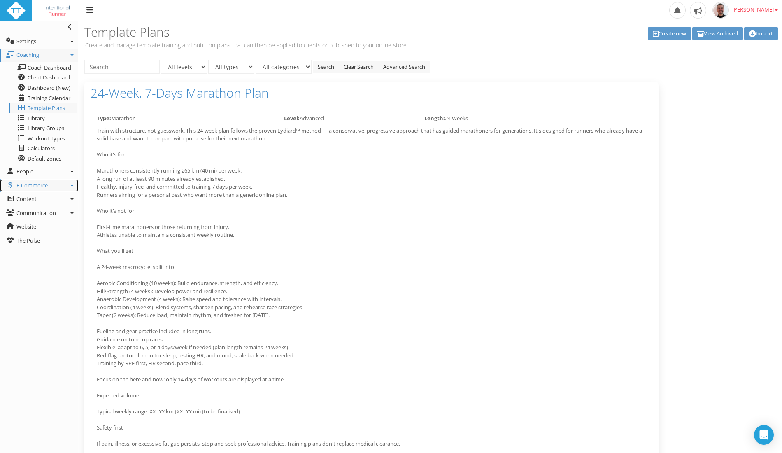
click at [70, 187] on link "E-Commerce" at bounding box center [39, 185] width 78 height 13
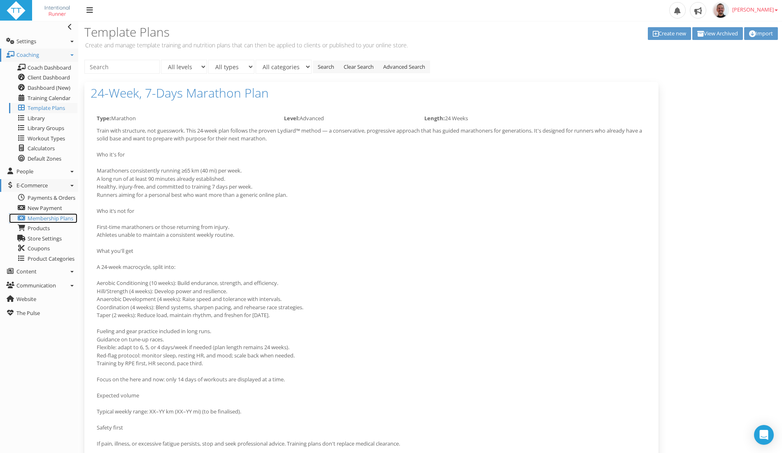
click at [60, 217] on span "Membership Plans" at bounding box center [51, 217] width 46 height 7
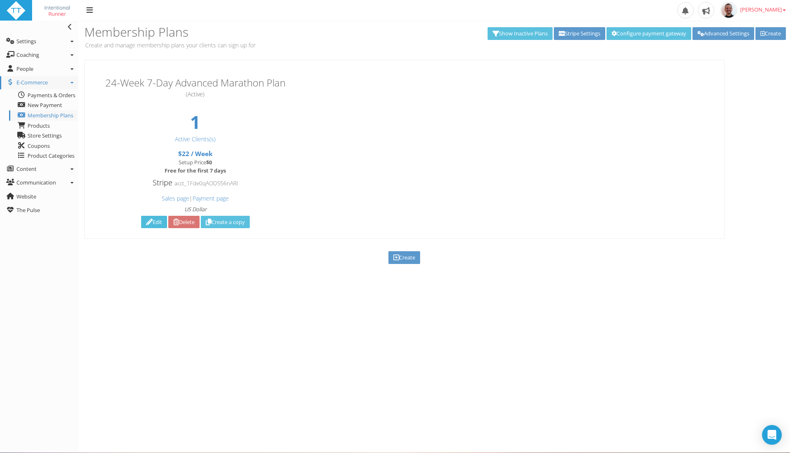
click at [146, 222] on icon at bounding box center [149, 222] width 7 height 0
type input "24-Week 7-Day Advanced Marathon Plan"
type input "Personalised weekly run coaching with structured plans, feedback, and support —…"
type input "Sign Up"
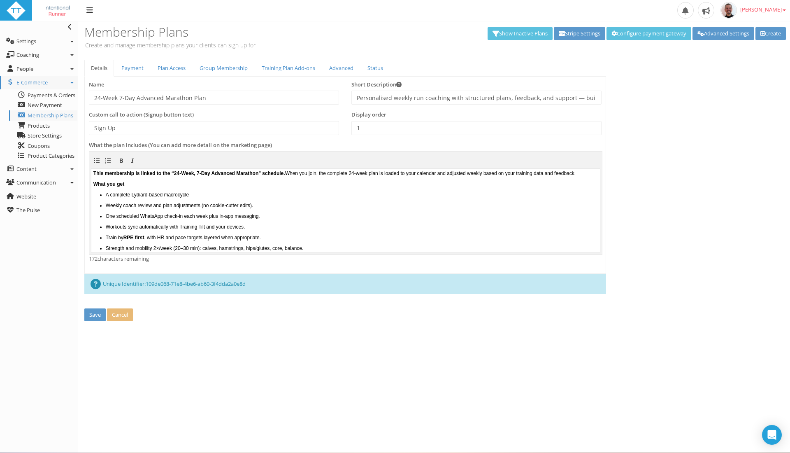
click at [363, 185] on body "This membership is linked to the “24-Week, 7-Day Advanced Marathon" schedule. W…" at bounding box center [345, 210] width 509 height 84
click at [363, 187] on body "This membership is linked to the “24-Week, 7-Day Advanced Marathon" schedule. W…" at bounding box center [345, 211] width 509 height 82
click at [142, 199] on p "A complete Lydiard-based macrocycle" at bounding box center [352, 196] width 492 height 6
click at [141, 199] on p "A complete Lydiard-based macrocycle" at bounding box center [352, 196] width 492 height 6
click at [220, 197] on body "This membership is linked to the “24-Week, 7-Day Advanced Marathon" schedule. W…" at bounding box center [345, 211] width 509 height 82
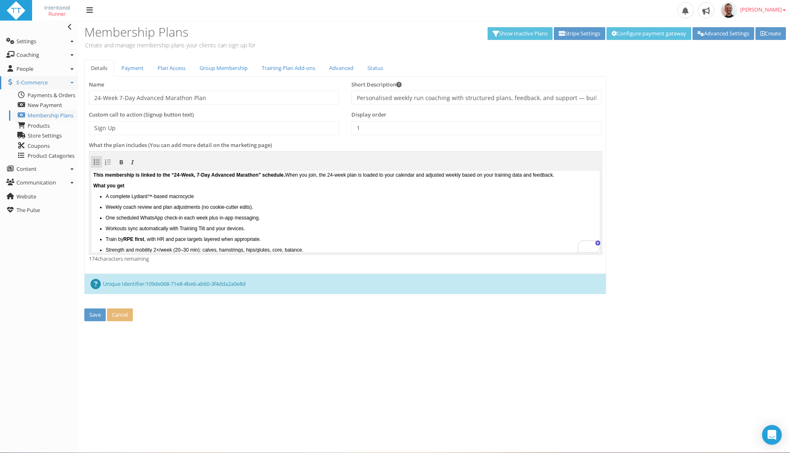
click at [224, 199] on body "This membership is linked to the “24-Week, 7-Day Advanced Marathon" schedule. W…" at bounding box center [345, 211] width 509 height 82
click at [107, 209] on p "Weekly coach review and plan adjustments (no cookie-cutter edits)." at bounding box center [352, 207] width 492 height 6
drag, startPoint x: 244, startPoint y: 223, endPoint x: 272, endPoint y: 211, distance: 30.3
click at [244, 220] on p "One scheduled WhatsApp check-in each week plus in-app messaging." at bounding box center [352, 217] width 492 height 6
click at [286, 209] on ul "A complete Lydiard™-based macrocycle Weekly coach review and plan adjustments (…" at bounding box center [345, 260] width 504 height 134
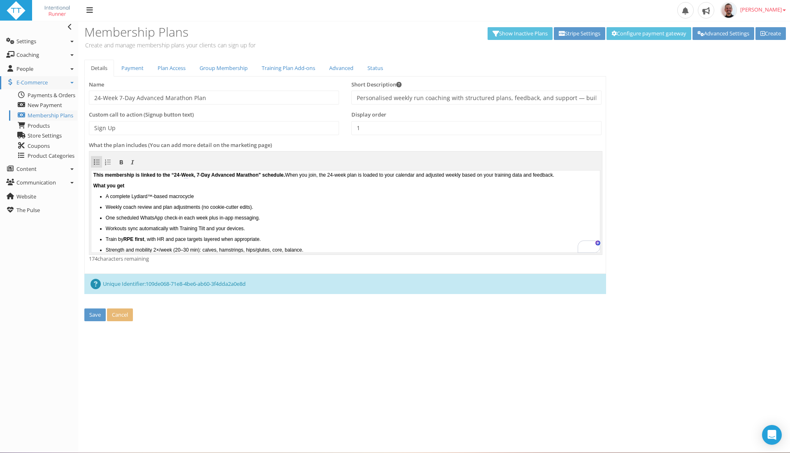
click at [303, 209] on p "Weekly coach review and plan adjustments (no cookie-cutter edits)." at bounding box center [352, 207] width 492 height 6
click at [305, 209] on p "Weekly coach review and plan adjustments (no cookie-cutter edits)." at bounding box center [352, 207] width 492 height 6
click at [283, 220] on p "One scheduled WhatsApp check-in each week plus in-app messaging." at bounding box center [352, 217] width 492 height 6
click at [268, 231] on p "Workouts sync automatically with Training Tilt and your devices." at bounding box center [352, 228] width 492 height 6
click at [228, 218] on ul "A complete Lydiard™-based macrocycle Weekly coach review and plan adjustments (…" at bounding box center [345, 260] width 504 height 134
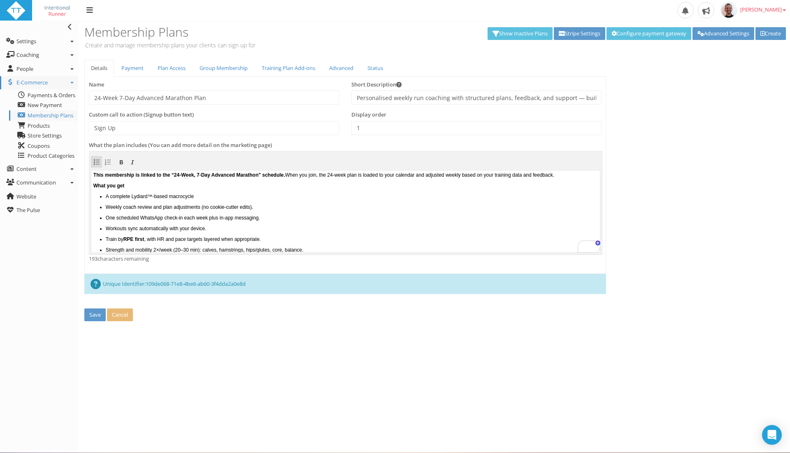
click at [330, 220] on p "One scheduled WhatsApp check-in each week plus in-app messaging." at bounding box center [352, 217] width 492 height 6
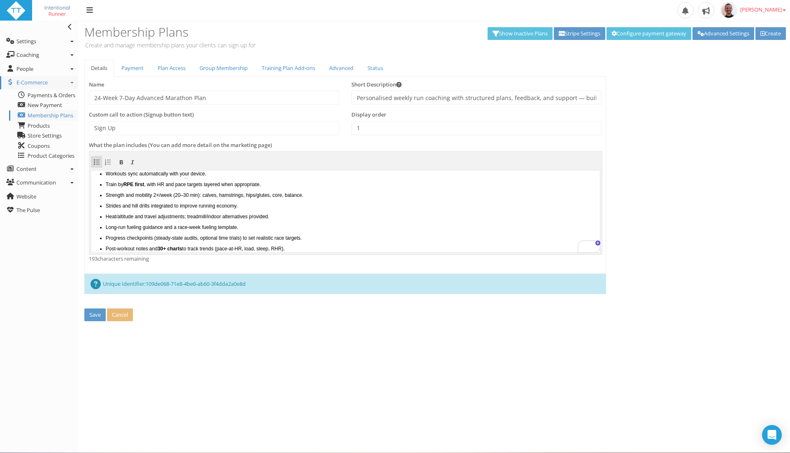
scroll to position [55, 0]
click at [173, 208] on p "Strides and hill drills integrated to improve running economy." at bounding box center [352, 205] width 492 height 6
click at [274, 216] on ul "A complete Lydiard™-based macrocycle Weekly coach review and plan adjustments (…" at bounding box center [345, 205] width 504 height 134
click at [266, 208] on p "Strides and hill drills integrated to improve running economy." at bounding box center [352, 205] width 492 height 6
drag, startPoint x: 347, startPoint y: 197, endPoint x: 340, endPoint y: 195, distance: 7.0
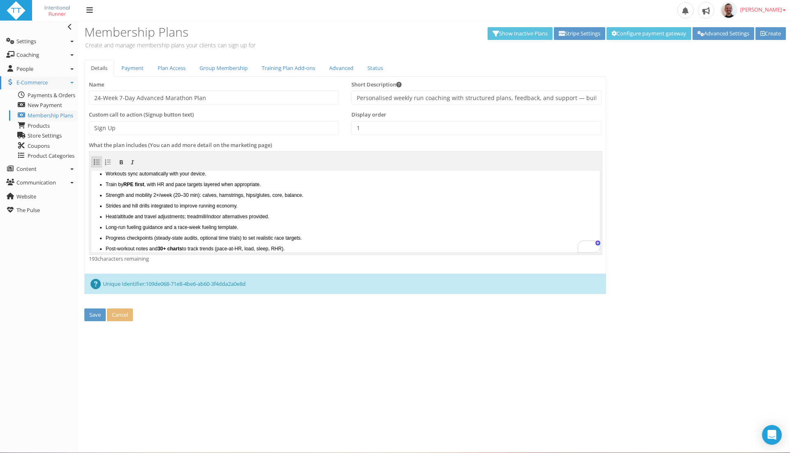
click at [344, 197] on ul "A complete Lydiard™-based macrocycle Weekly coach review and plan adjustments (…" at bounding box center [345, 205] width 504 height 134
click at [318, 188] on ul "A complete Lydiard™-based macrocycle Weekly coach review and plan adjustments (…" at bounding box center [345, 205] width 504 height 134
click at [173, 187] on p "Train by RPE first , with HR and pace targets layered when appropriate." at bounding box center [352, 184] width 492 height 6
click at [201, 197] on p "Strength and mobility 2×/week (20–30 min): calves, hamstrings, hips/glutes, cor…" at bounding box center [352, 195] width 492 height 6
click at [398, 206] on ul "A complete Lydiard™-based macrocycle Weekly coach review and plan adjustments (…" at bounding box center [345, 205] width 504 height 134
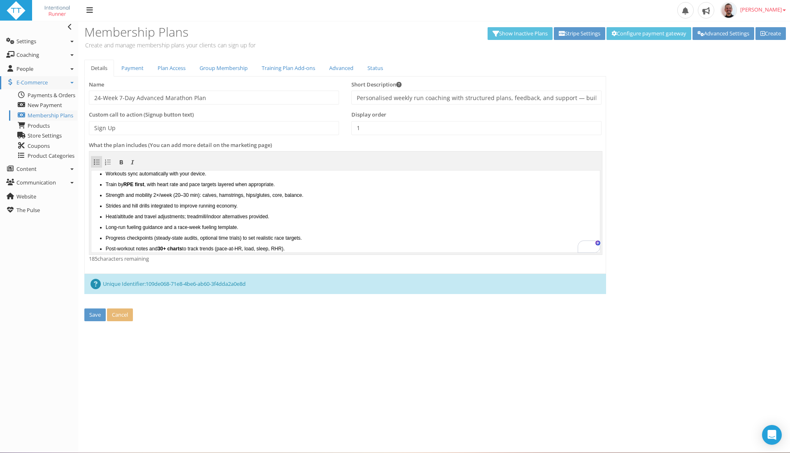
click at [171, 197] on p "Strength and mobility 2×/week (20–30 min): calves, hamstrings, hips/glutes, cor…" at bounding box center [352, 195] width 492 height 6
click at [361, 208] on p "Strides and hill drills integrated to improve running economy." at bounding box center [352, 205] width 492 height 6
click at [217, 197] on p "Strength and mobility 2×/week (20–30 min): calves, hamstrings, hips/glutes, cor…" at bounding box center [352, 195] width 492 height 6
click at [269, 208] on p "Strides and hill drills integrated to improve running economy." at bounding box center [352, 205] width 492 height 6
drag, startPoint x: 269, startPoint y: 215, endPoint x: 89, endPoint y: 216, distance: 179.4
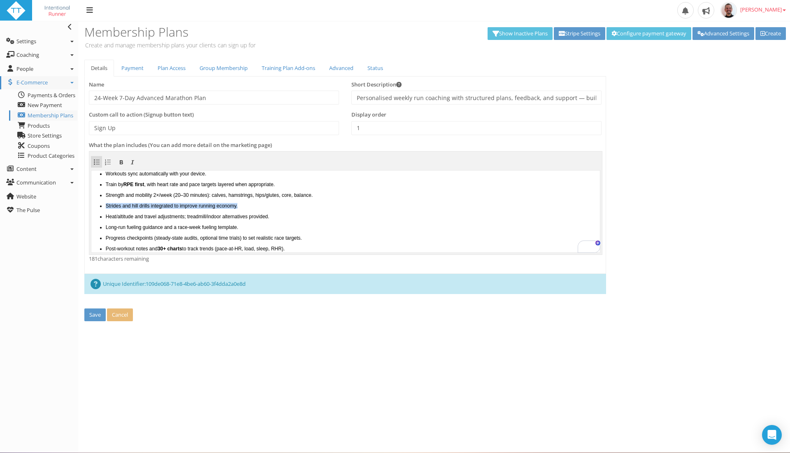
click at [91, 197] on html "This membership is linked to the “24-Week, 7-Day Advanced Marathon" schedule. W…" at bounding box center [345, 156] width 509 height 82
click at [325, 208] on p "Heat/altitude and travel adjustments; treadmill/indoor alternatives provided." at bounding box center [352, 205] width 492 height 6
click at [316, 208] on p "Heat/altitude and travel adjustments; treadmill/indoor alternatives provided." at bounding box center [352, 205] width 492 height 6
click at [305, 208] on p "Heat/altitude and travel adjustments; treadmill/indoor alternatives provided." at bounding box center [352, 205] width 492 height 6
drag, startPoint x: 305, startPoint y: 214, endPoint x: 301, endPoint y: 215, distance: 4.3
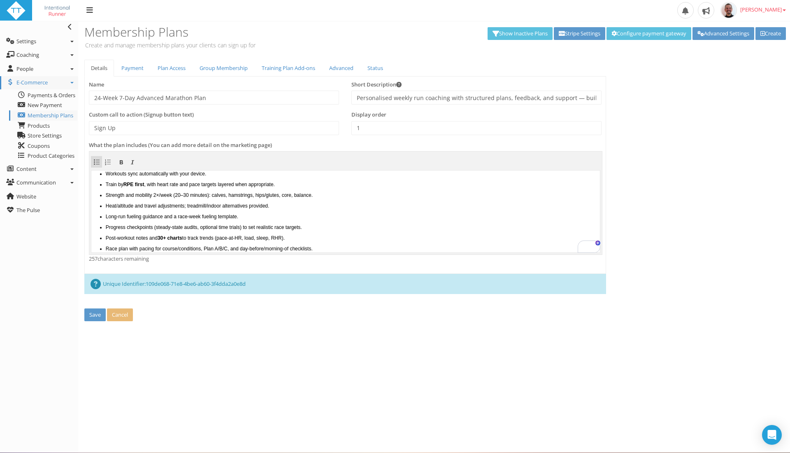
click at [303, 208] on p "Heat/altitude and travel adjustments; treadmill/indoor alternatives provided." at bounding box center [352, 205] width 492 height 6
click at [286, 217] on ul "Heat/altitude and travel adjustments; treadmill/indoor alternatives provided. L…" at bounding box center [345, 231] width 504 height 59
click at [285, 208] on p "Heat/altitude and travel adjustments; treadmill/indoor alternatives provided." at bounding box center [352, 205] width 492 height 6
click at [285, 217] on ul "Heat/altitude and travel adjustments; treadmill/indoor alternatives provided. L…" at bounding box center [345, 231] width 504 height 59
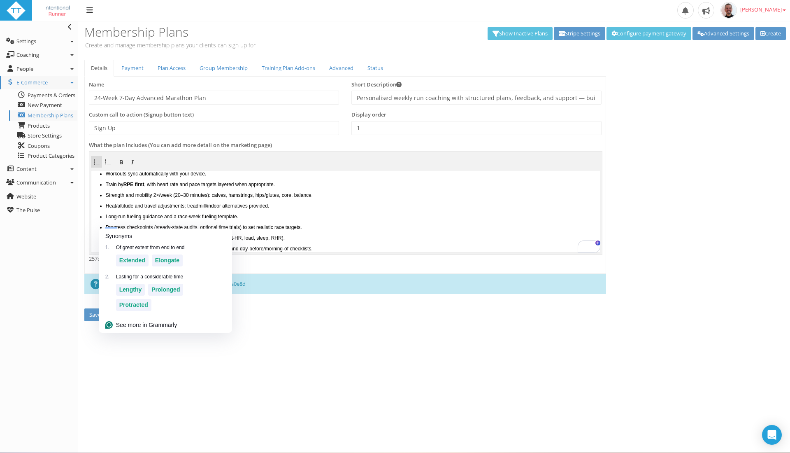
drag, startPoint x: 285, startPoint y: 216, endPoint x: 283, endPoint y: 212, distance: 4.6
click at [284, 208] on p "Heat/altitude and travel adjustments; treadmill/indoor alternatives provided." at bounding box center [352, 205] width 492 height 6
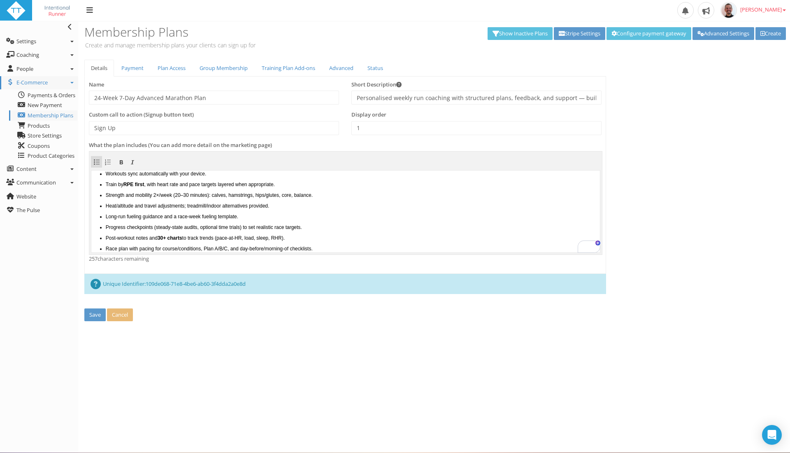
click at [283, 208] on p "Heat/altitude and travel adjustments; treadmill/indoor alternatives provided." at bounding box center [352, 205] width 492 height 6
drag, startPoint x: 264, startPoint y: 211, endPoint x: 276, endPoint y: 208, distance: 13.0
click at [270, 197] on html "This membership is linked to the “24-Week, 7-Day Advanced Marathon" schedule. W…" at bounding box center [345, 156] width 509 height 82
click at [257, 219] on p "Long-run fueling guidance and a race-week fueling template." at bounding box center [352, 216] width 492 height 6
click at [283, 221] on ul "Heat/altitude and travel adjustments; treadmill/indoor alternatives catered for…" at bounding box center [345, 231] width 504 height 59
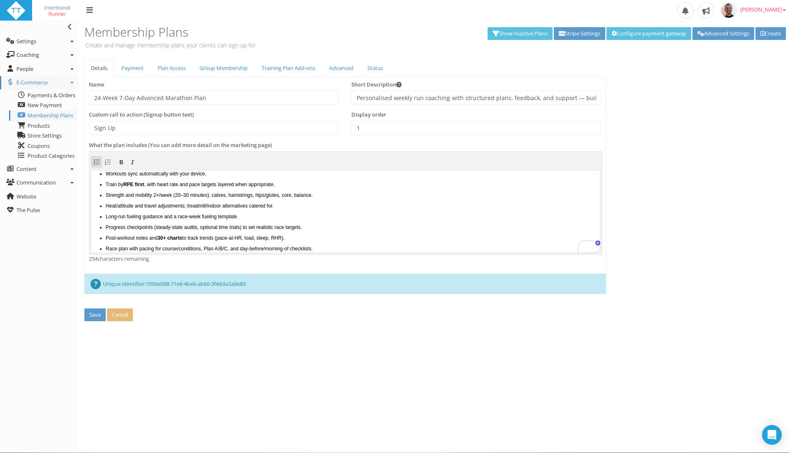
drag, startPoint x: 318, startPoint y: 218, endPoint x: 327, endPoint y: 212, distance: 10.7
click at [318, 214] on ul "Heat/altitude and travel adjustments; treadmill/indoor alternatives catered for…" at bounding box center [345, 231] width 504 height 59
click at [160, 230] on p "Progress checkpoints (steady-state audits, optional time trials) to set realist…" at bounding box center [352, 227] width 492 height 6
click at [166, 230] on p "Progress checkpoints (steady-state audits, optional time trials) to set realist…" at bounding box center [352, 227] width 492 height 6
click at [230, 232] on ul "Heat/altitude and travel adjustments; treadmill/indoor alternatives catered for…" at bounding box center [345, 231] width 504 height 59
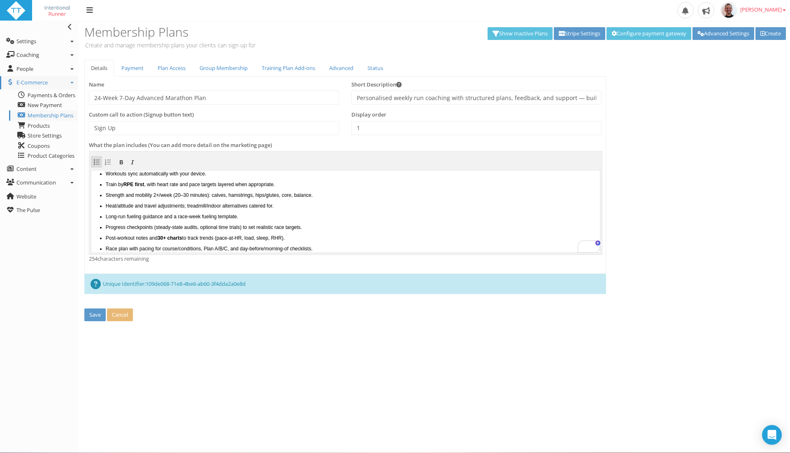
click at [230, 232] on ul "Heat/altitude and travel adjustments; treadmill/indoor alternatives catered for…" at bounding box center [345, 231] width 504 height 59
click at [237, 230] on p "Progress checkpoints (steady-state audits, optional time trials) to set realist…" at bounding box center [352, 227] width 492 height 6
click at [166, 230] on p "Progress checkpoints (steady-state audits, time trials) to set realistic race t…" at bounding box center [352, 227] width 492 height 6
drag, startPoint x: 383, startPoint y: 227, endPoint x: 387, endPoint y: 224, distance: 4.4
click at [387, 219] on p "Long-run fueling guidance and a race-week fueling template." at bounding box center [352, 216] width 492 height 6
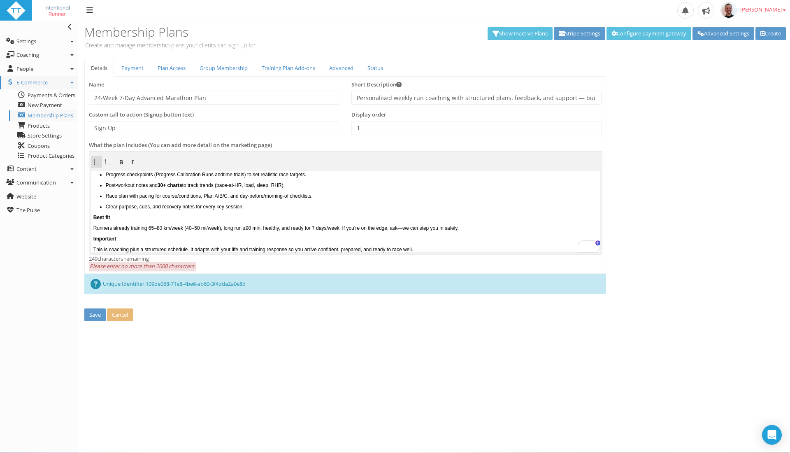
scroll to position [109, 0]
click at [147, 188] on p "Post-workout notes and 30+ charts to track trends (pace-at-HR, load, sleep, RHR…" at bounding box center [352, 185] width 492 height 6
click at [173, 188] on b "30+ charts" at bounding box center [170, 185] width 25 height 6
click at [168, 188] on b "30+ charts" at bounding box center [170, 185] width 25 height 6
click at [312, 188] on p "Post-workout notes and charts to track trends (pace-at-HR, load, sleep, RHR)." at bounding box center [352, 185] width 492 height 6
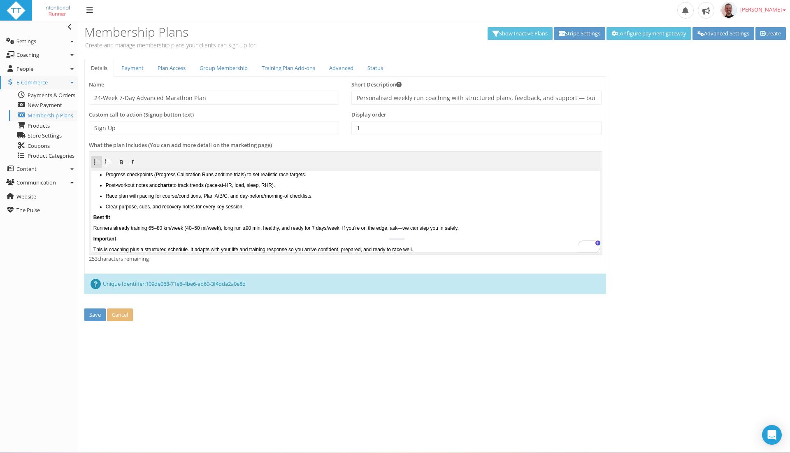
click at [314, 188] on p "Post-workout notes and charts to track trends (pace-at-HR, load, sleep, RHR)." at bounding box center [352, 185] width 492 height 6
drag, startPoint x: 228, startPoint y: 203, endPoint x: 196, endPoint y: 221, distance: 36.3
click at [226, 198] on p "Race plan with pacing for course/conditions, Plan A/B/C, and day-before/morning…" at bounding box center [352, 196] width 492 height 6
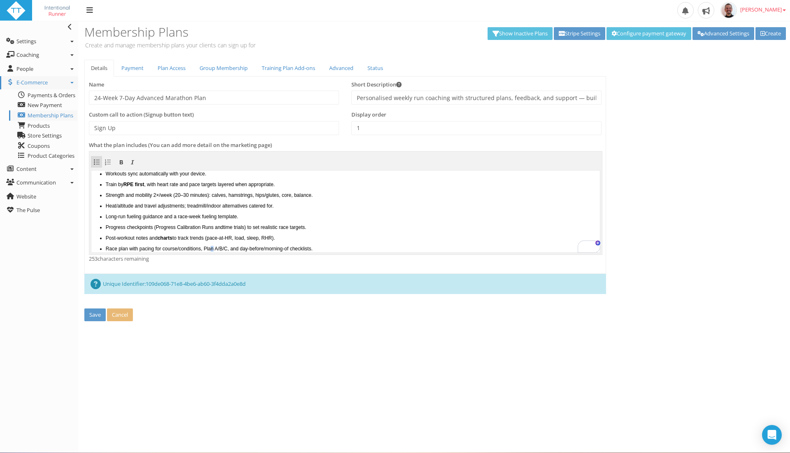
scroll to position [55, 0]
click at [172, 240] on b "charts" at bounding box center [165, 238] width 15 height 6
click at [219, 240] on p "Post-workout notes and 20+ charts to track trends (pace-at-HR, load, sleep, RHR…" at bounding box center [352, 237] width 492 height 6
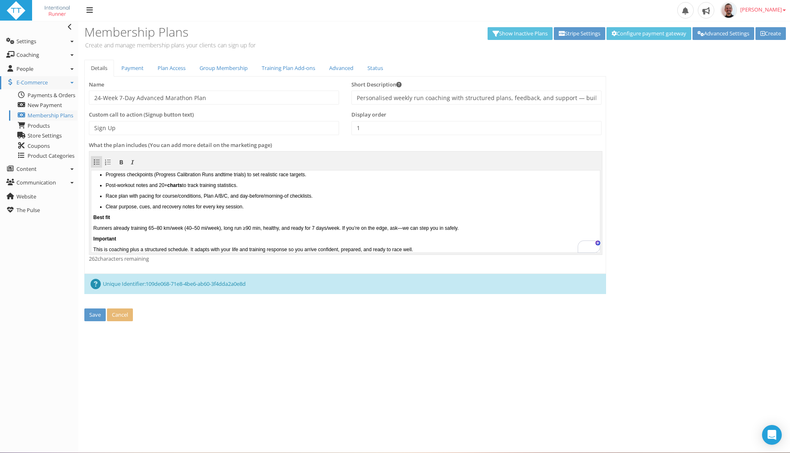
scroll to position [110, 0]
click at [157, 205] on ul "Heat/altitude and travel adjustments; treadmill/indoor alternatives catered for…" at bounding box center [345, 179] width 504 height 59
click at [112, 198] on p "Race plan with pacing for course/conditions, Plan A/B/C, and day-before/morning…" at bounding box center [352, 196] width 492 height 6
click at [271, 209] on p "Clear purpose, cues, and recovery notes for every key session." at bounding box center [352, 206] width 492 height 6
click at [273, 209] on p "Clear purpose, cues, and recovery notes for every key session." at bounding box center [352, 206] width 492 height 6
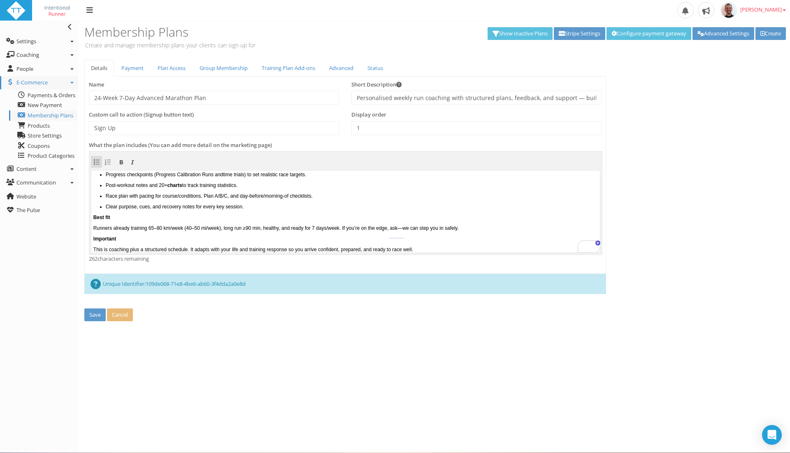
click at [128, 230] on p "Runners already training 65–80 km/week (40–50 mi/week), long run ≥90 min, healt…" at bounding box center [345, 228] width 504 height 6
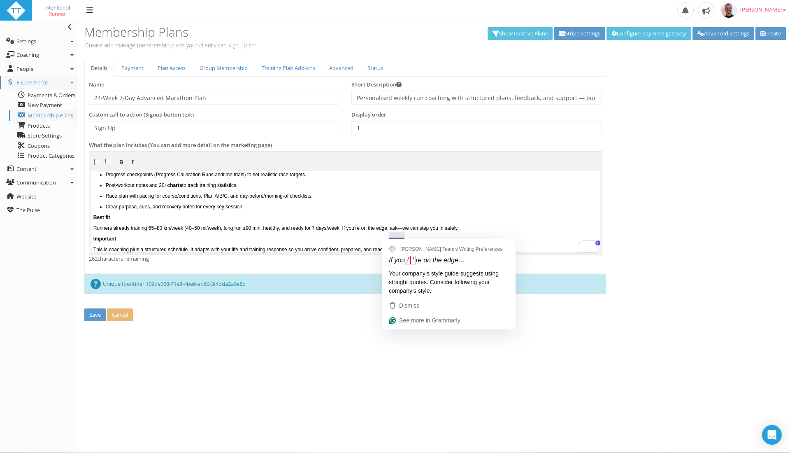
click at [399, 230] on p "Runners already training 65–80 km/week (40–50 mi/week), long run ≥90 min, healt…" at bounding box center [345, 228] width 504 height 6
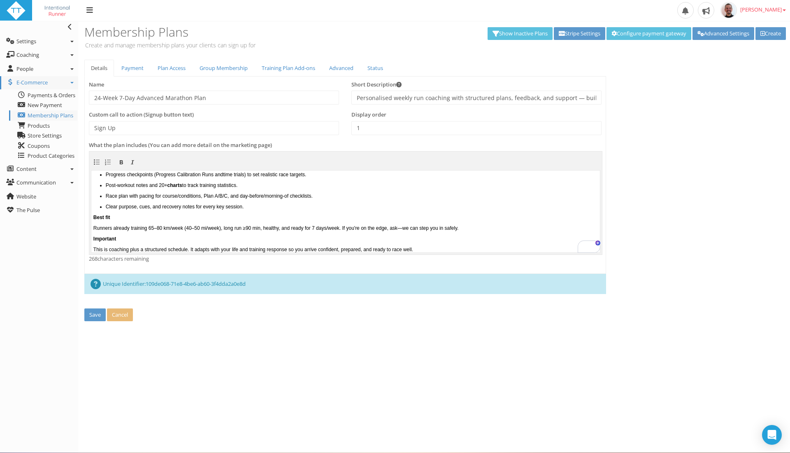
click at [466, 144] on html "This membership is linked to the “24-Week, 7-Day Advanced Marathon" schedule. W…" at bounding box center [345, 104] width 509 height 82
drag, startPoint x: 463, startPoint y: 234, endPoint x: 466, endPoint y: 228, distance: 6.6
click at [464, 230] on p "Runners already training 65–80 km/week (40–50 mi/week), long run ≥90 min, healt…" at bounding box center [345, 228] width 504 height 6
click at [495, 230] on p "Runners already training 65–80 km/week (40–50 mi/week), long run ≥90 min, healt…" at bounding box center [345, 228] width 504 height 6
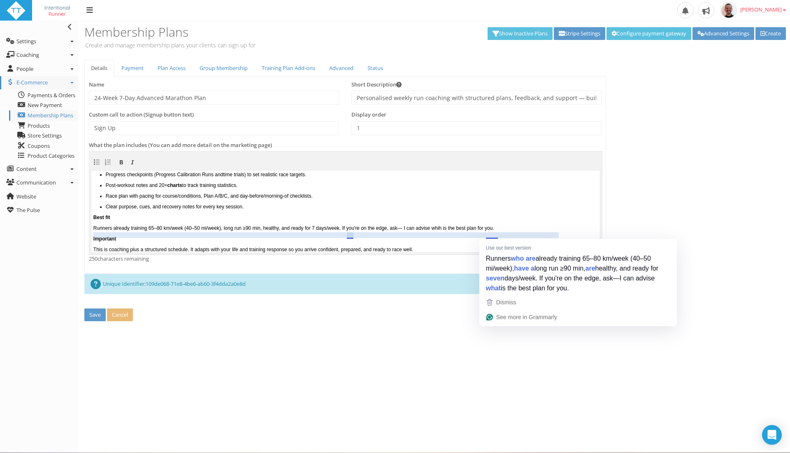
click at [491, 230] on p "Runners already training 65–80 km/week (40–50 mi/week), long run ≥90 min, healt…" at bounding box center [345, 228] width 504 height 6
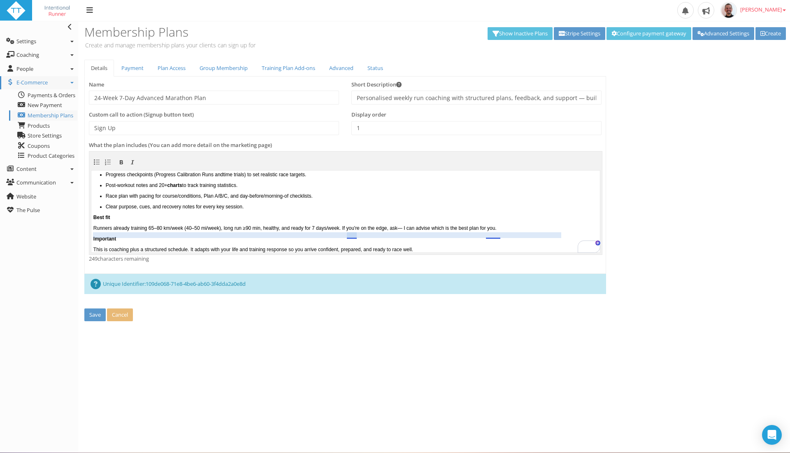
click at [353, 230] on p "Runners already training 65–80 km/week (40–50 mi/week), long run ≥90 min, healt…" at bounding box center [345, 228] width 504 height 6
click at [224, 230] on p "Runners already training 65–80 km/week (40–50 mi/week), long run ≥90 min, healt…" at bounding box center [345, 228] width 504 height 6
click at [157, 215] on p "Best fit" at bounding box center [345, 217] width 504 height 6
click at [172, 214] on p "Best fit" at bounding box center [345, 217] width 504 height 6
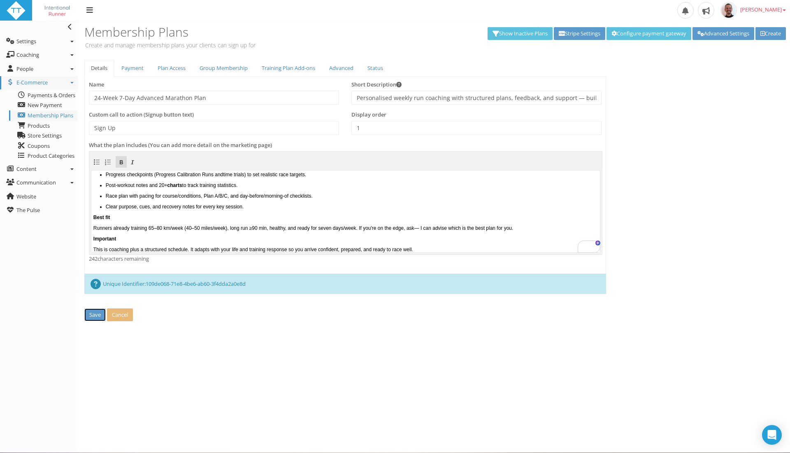
click at [97, 315] on button "Save" at bounding box center [94, 314] width 21 height 13
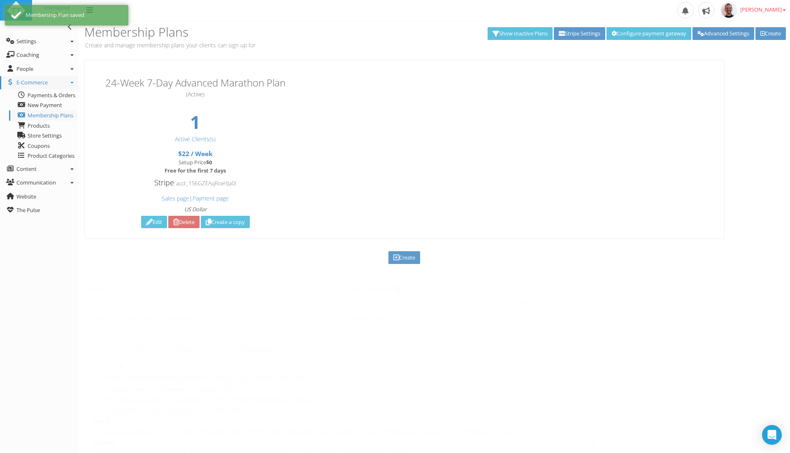
scroll to position [0, 0]
click at [144, 218] on link "Edit" at bounding box center [154, 222] width 26 height 13
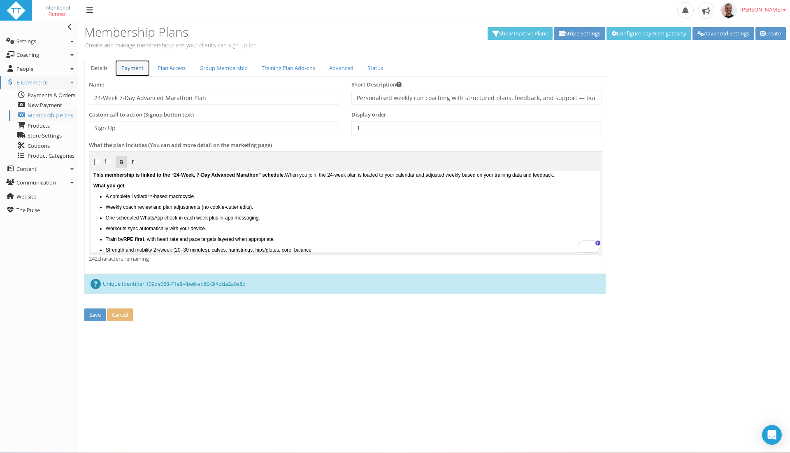
click at [131, 65] on link "Payment" at bounding box center [132, 68] width 35 height 17
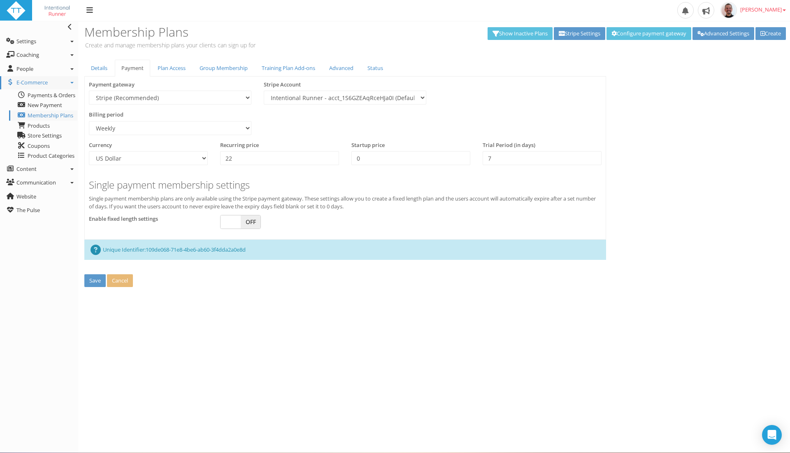
click at [249, 219] on span "OFF" at bounding box center [251, 221] width 20 height 13
checkbox input "true"
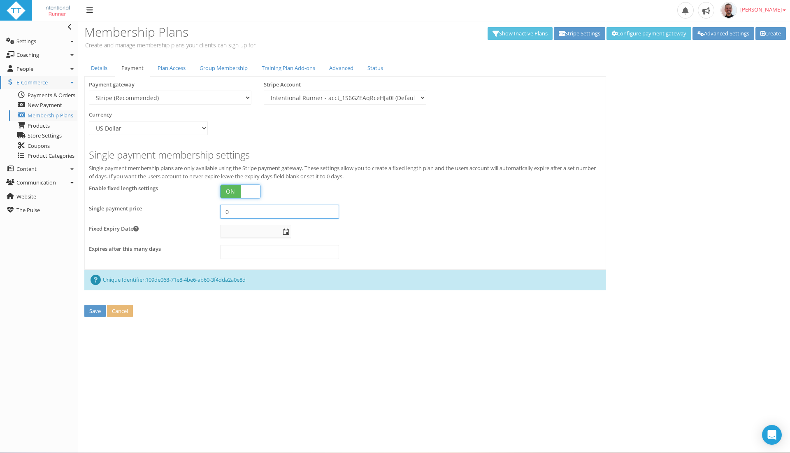
drag, startPoint x: 256, startPoint y: 211, endPoint x: 252, endPoint y: 211, distance: 4.1
click at [253, 211] on input "0" at bounding box center [279, 211] width 119 height 14
drag, startPoint x: 277, startPoint y: 212, endPoint x: 218, endPoint y: 218, distance: 59.1
click at [216, 218] on div "0" at bounding box center [279, 211] width 131 height 14
type input "528"
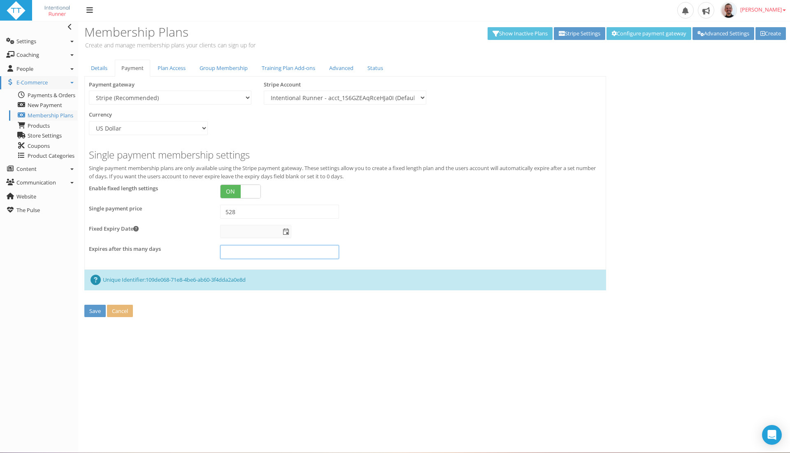
click at [244, 252] on input "text" at bounding box center [279, 252] width 119 height 14
type input "168"
drag, startPoint x: 246, startPoint y: 208, endPoint x: 307, endPoint y: 214, distance: 60.8
click at [216, 210] on div "528" at bounding box center [279, 211] width 131 height 14
type input "504"
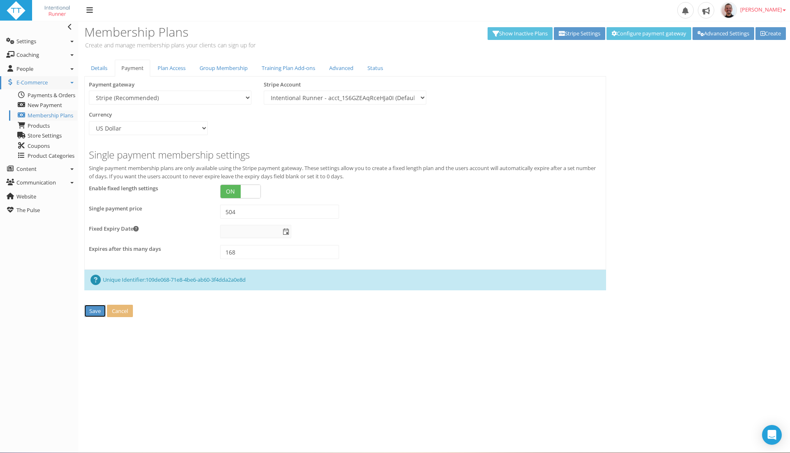
click at [89, 307] on button "Save" at bounding box center [94, 310] width 21 height 13
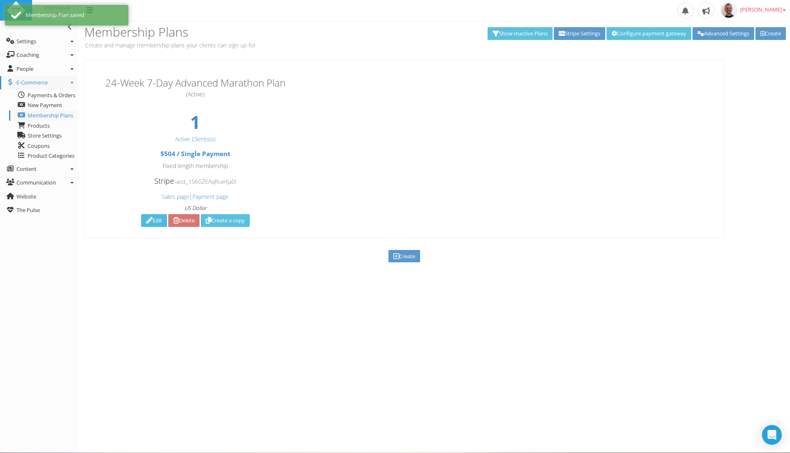
click at [146, 221] on icon at bounding box center [149, 220] width 7 height 0
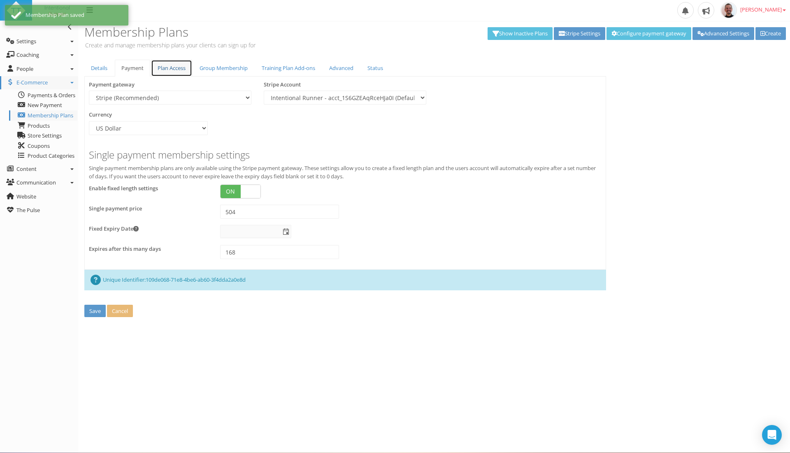
click at [172, 70] on link "Plan Access" at bounding box center [171, 68] width 41 height 17
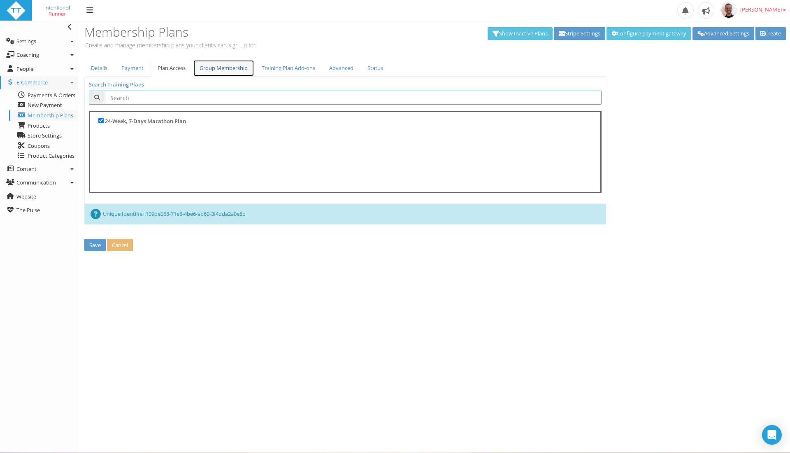
drag, startPoint x: 218, startPoint y: 63, endPoint x: 234, endPoint y: 66, distance: 15.6
click at [218, 63] on link "Group Membership" at bounding box center [223, 68] width 61 height 17
click at [263, 70] on link "Training Plan Add-ons" at bounding box center [288, 68] width 67 height 17
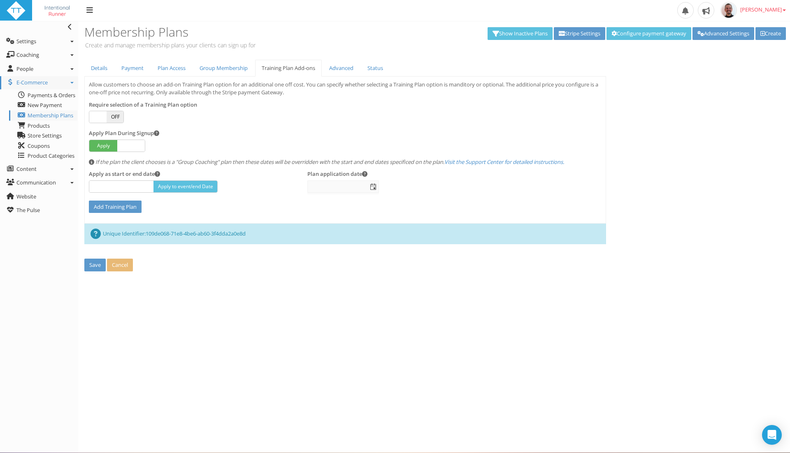
click at [111, 118] on span "OFF" at bounding box center [115, 117] width 17 height 12
checkbox input "true"
click at [158, 132] on span at bounding box center [156, 132] width 5 height 5
click at [135, 142] on span at bounding box center [131, 146] width 28 height 12
click at [132, 145] on span "Optional" at bounding box center [131, 146] width 28 height 12
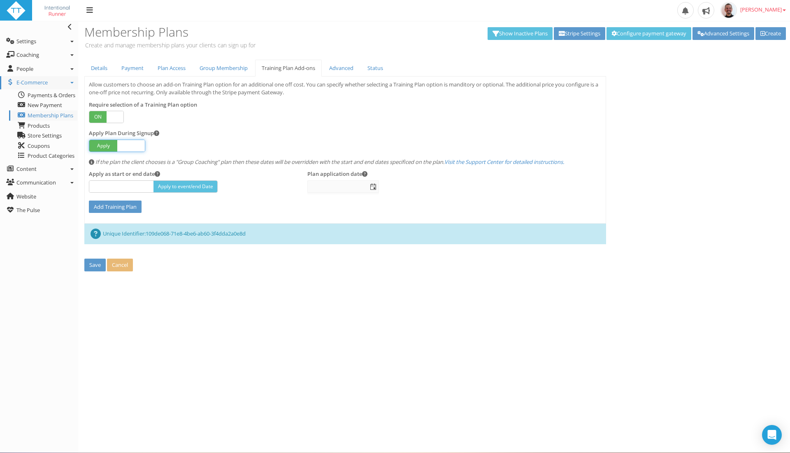
click at [124, 146] on span at bounding box center [131, 146] width 28 height 12
checkbox input "false"
click at [128, 202] on input "Add Training Plan" at bounding box center [115, 206] width 53 height 13
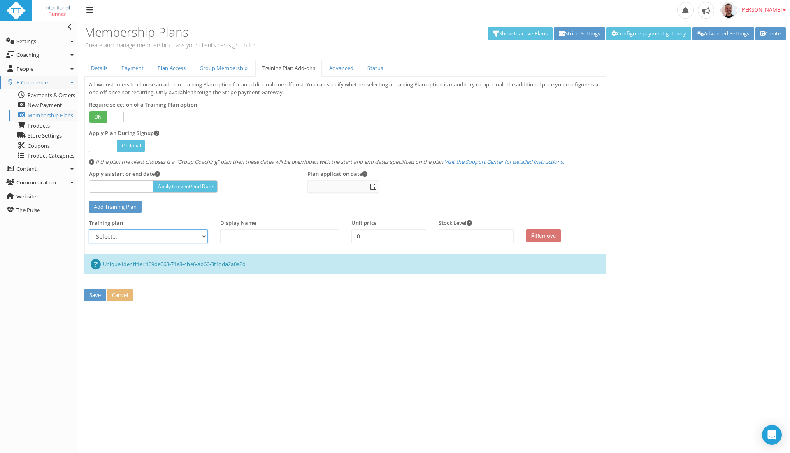
click at [167, 234] on select "Select... 24-Week, 7-Days Marathon Plan" at bounding box center [148, 236] width 119 height 14
select select "a0d8f801-d039-42eb-995b-19a377c08ad1"
click at [89, 229] on select "Select... 24-Week, 7-Days Marathon Plan" at bounding box center [148, 236] width 119 height 14
drag, startPoint x: 595, startPoint y: 333, endPoint x: 599, endPoint y: 333, distance: 4.1
click at [597, 334] on section "Membership Plans Create and manage membership plans your clients can sign up fo…" at bounding box center [434, 236] width 712 height 431
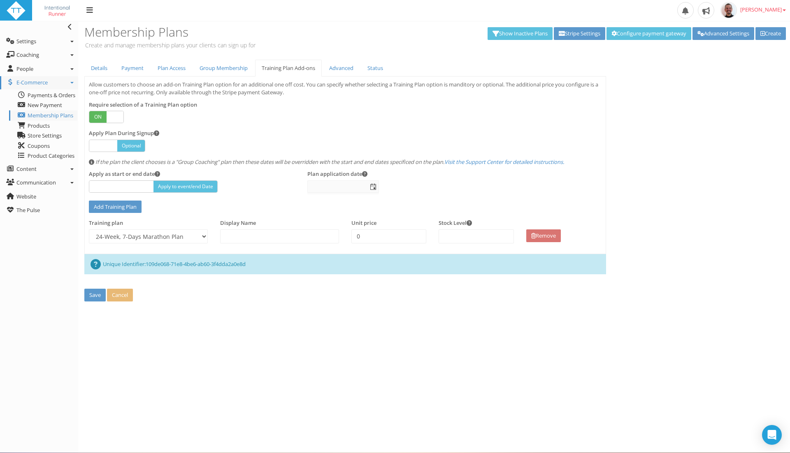
click at [620, 324] on div "24-Week 7-Day Advanced Marathon Plan (Active) 1 Active Clients(s)" at bounding box center [434, 192] width 712 height 278
drag, startPoint x: 619, startPoint y: 323, endPoint x: 614, endPoint y: 323, distance: 5.0
click at [616, 323] on div "24-Week 7-Day Advanced Marathon Plan (Active) 1 Active Clients(s)" at bounding box center [434, 192] width 712 height 278
click at [93, 290] on button "Save" at bounding box center [94, 294] width 21 height 13
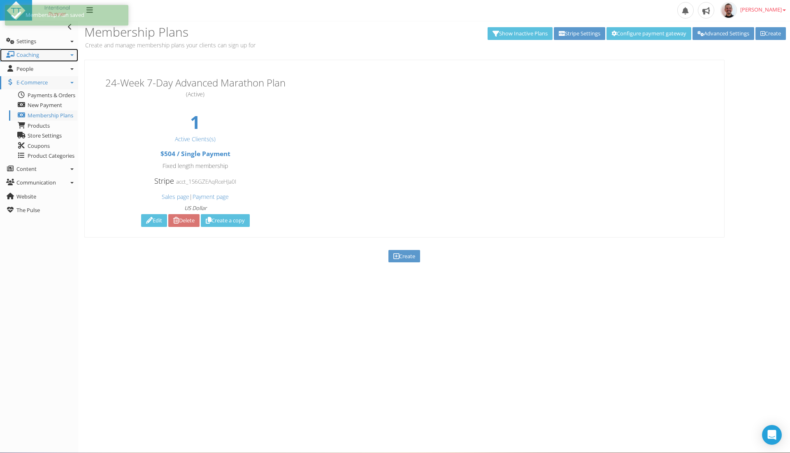
click at [72, 55] on icon at bounding box center [71, 55] width 3 height 2
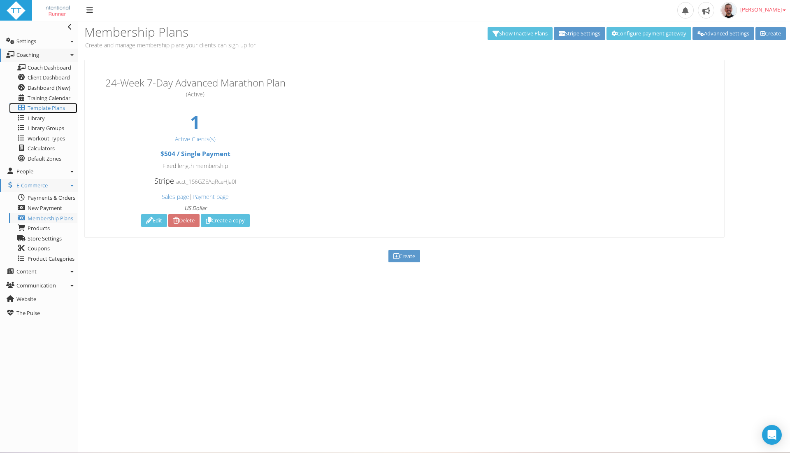
click at [57, 107] on span "Template Plans" at bounding box center [46, 107] width 37 height 7
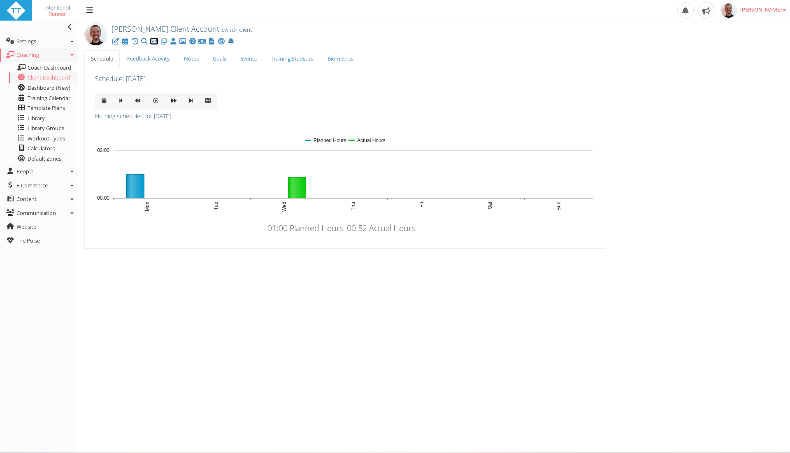
click at [157, 42] on icon at bounding box center [154, 41] width 8 height 0
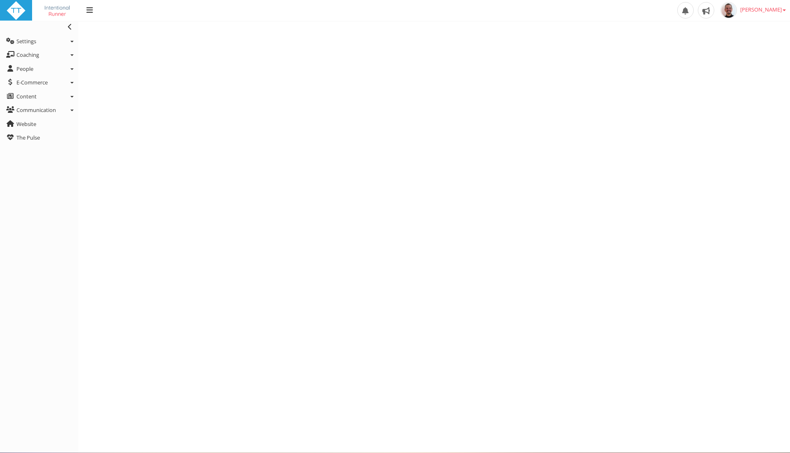
select select "Last90Days"
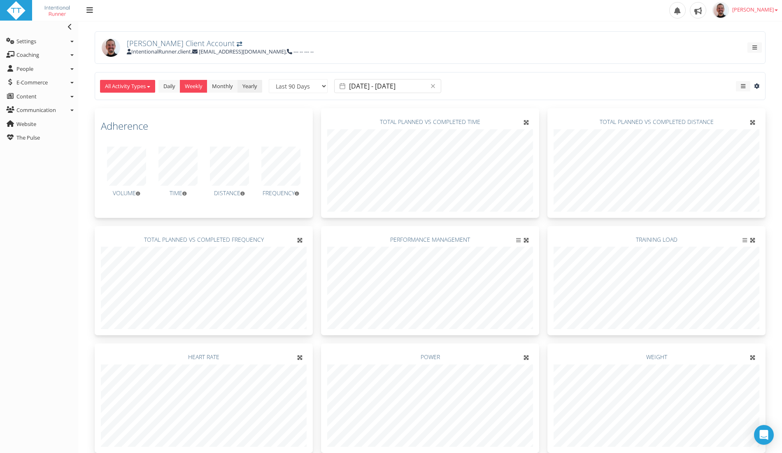
click at [244, 84] on link "Yearly" at bounding box center [249, 86] width 25 height 13
click at [745, 82] on button at bounding box center [743, 86] width 14 height 10
click at [744, 84] on button at bounding box center [743, 86] width 14 height 10
click at [756, 84] on icon at bounding box center [756, 86] width 7 height 5
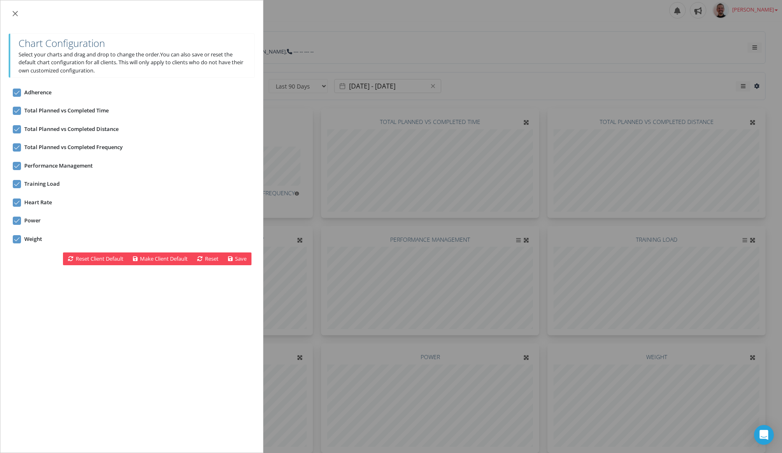
click at [12, 9] on button "Close" at bounding box center [15, 13] width 13 height 13
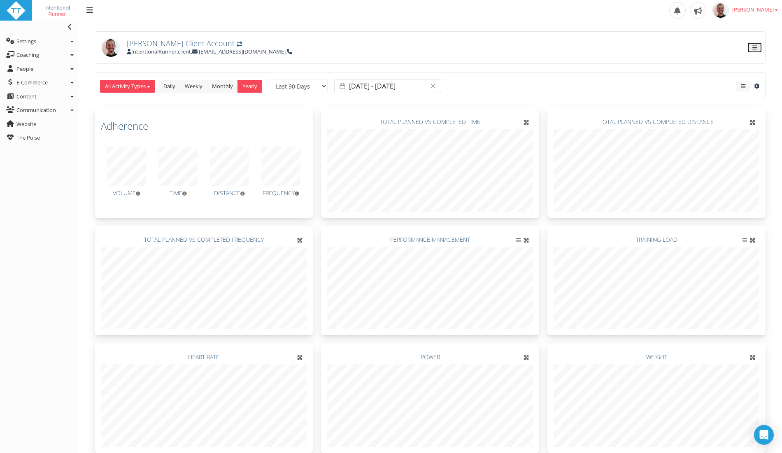
click at [756, 48] on button at bounding box center [754, 47] width 14 height 10
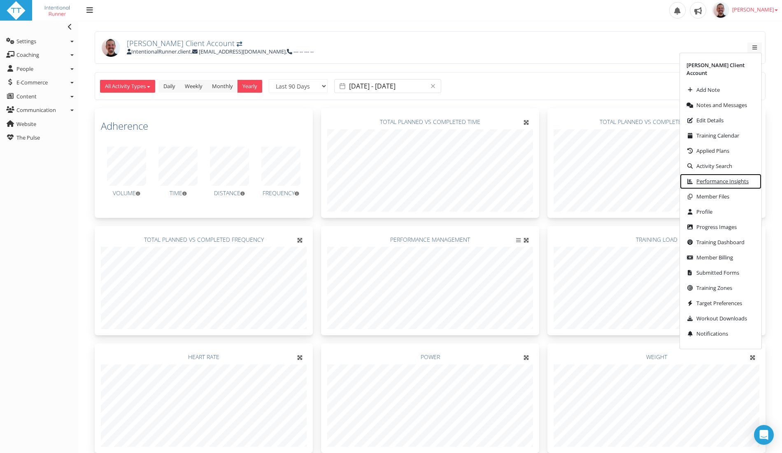
click at [742, 184] on span "Performance Insights" at bounding box center [722, 181] width 52 height 5
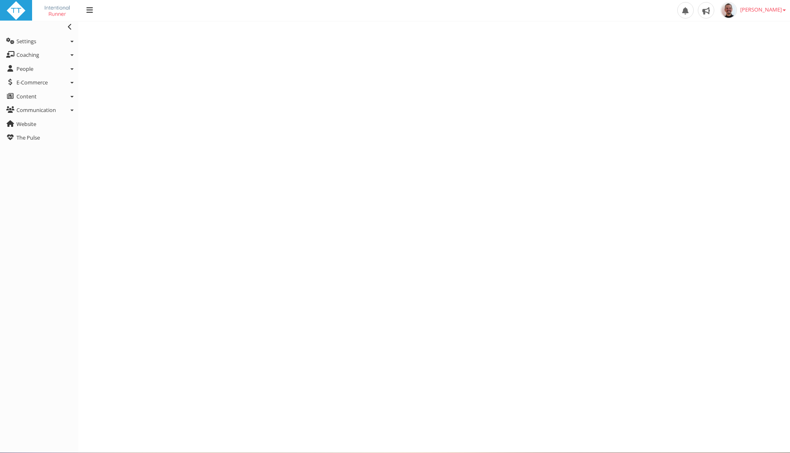
select select "Last90Days"
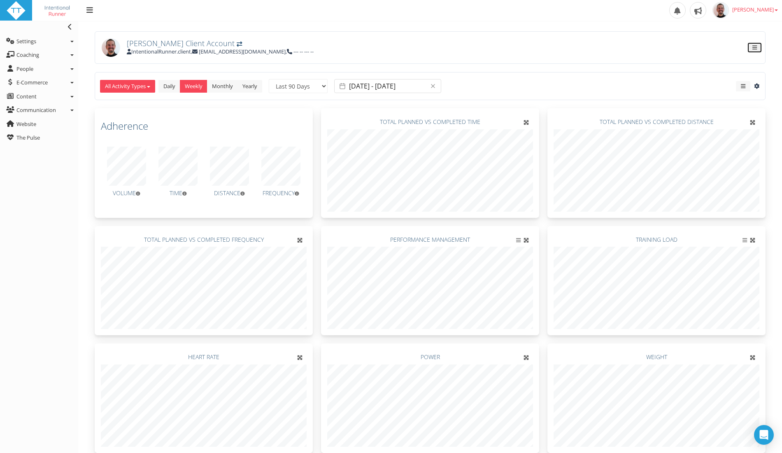
click at [758, 44] on button at bounding box center [754, 47] width 14 height 10
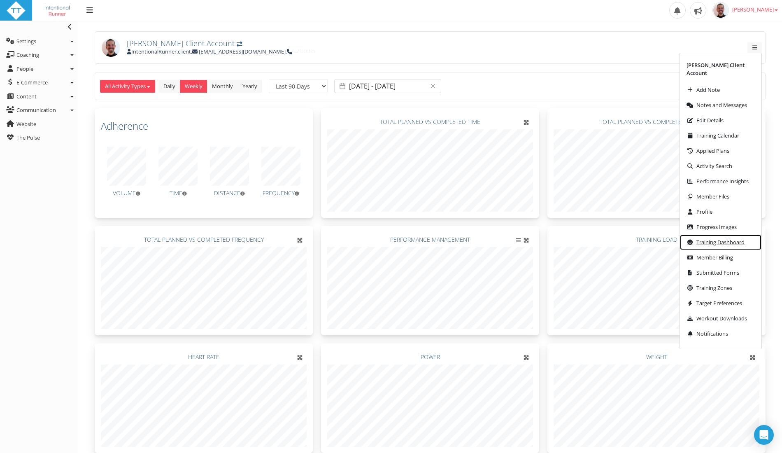
click at [722, 239] on span "Training Dashboard" at bounding box center [720, 241] width 48 height 5
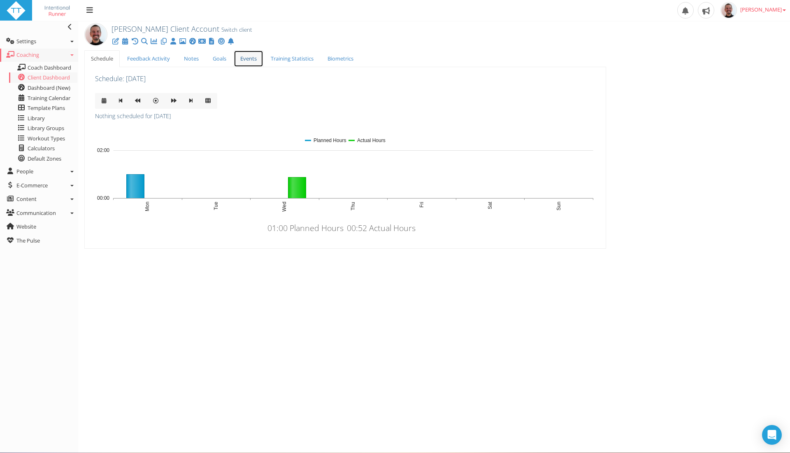
click at [246, 58] on link "Events" at bounding box center [249, 58] width 30 height 17
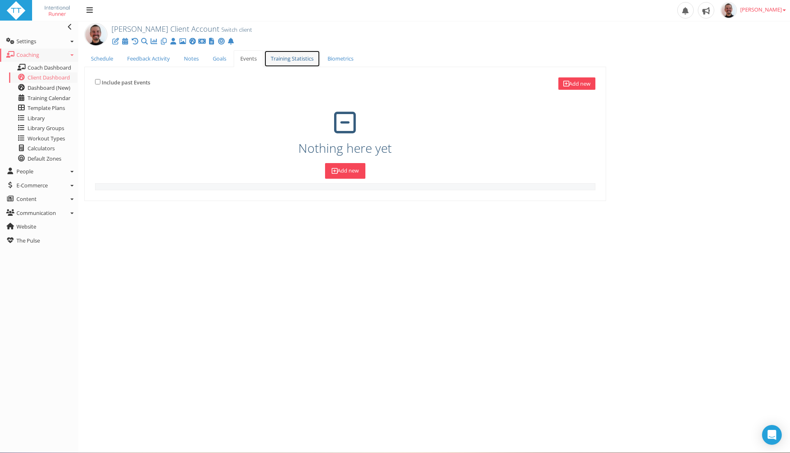
click at [283, 58] on link "Training Statistics" at bounding box center [292, 58] width 56 height 17
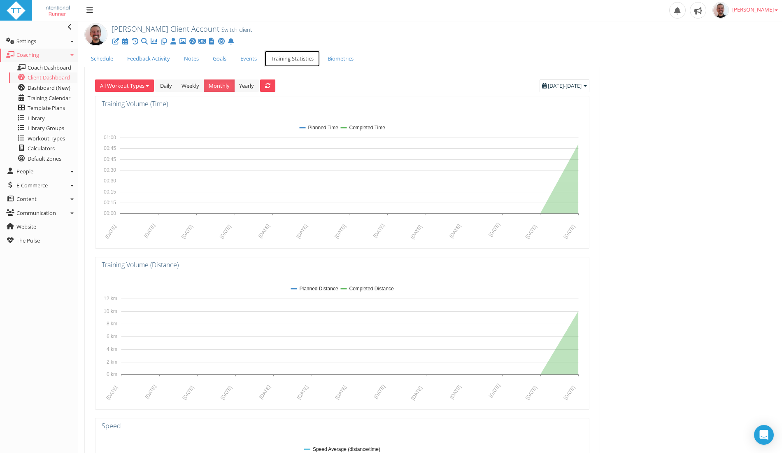
click at [283, 55] on link "Training Statistics" at bounding box center [292, 58] width 56 height 17
click at [355, 56] on link "Biometrics" at bounding box center [340, 58] width 39 height 17
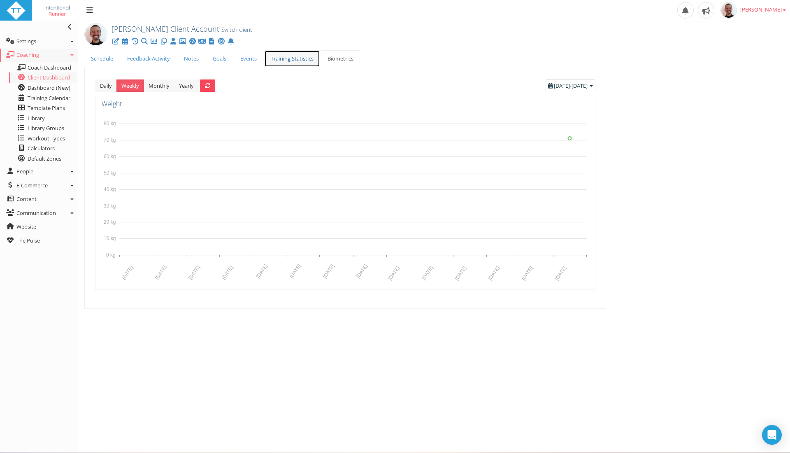
click at [300, 58] on link "Training Statistics" at bounding box center [292, 58] width 56 height 17
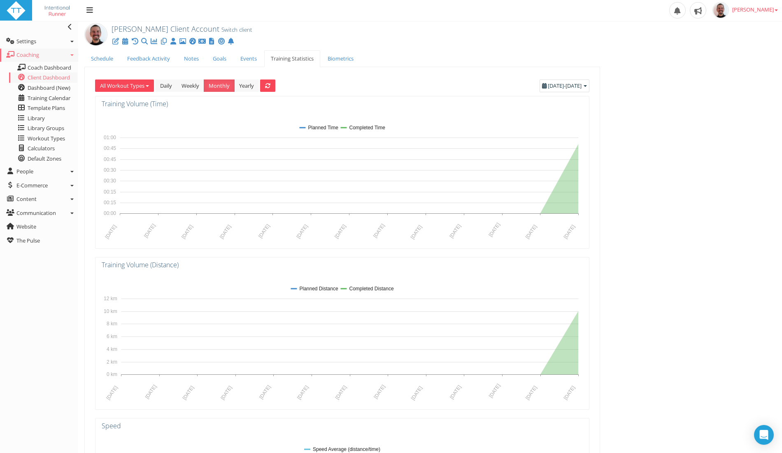
drag, startPoint x: 427, startPoint y: 37, endPoint x: 444, endPoint y: 37, distance: 16.9
click at [428, 37] on div "Paul RYKEN Client Account Switch client" at bounding box center [430, 33] width 704 height 25
click at [152, 42] on icon at bounding box center [154, 41] width 8 height 0
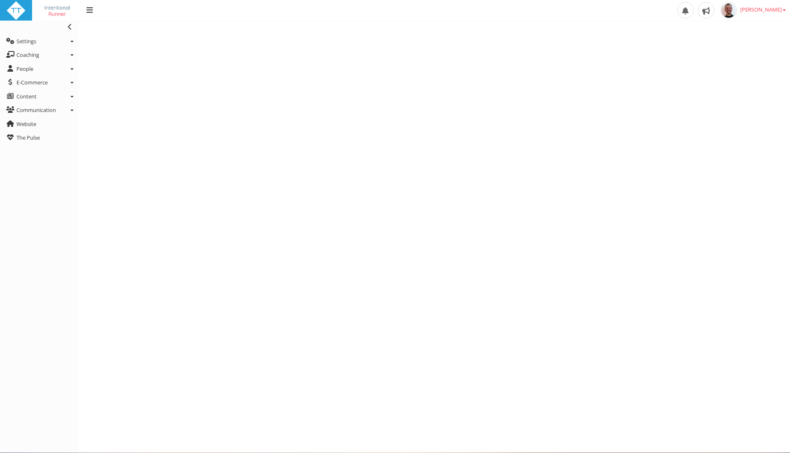
select select "Last90Days"
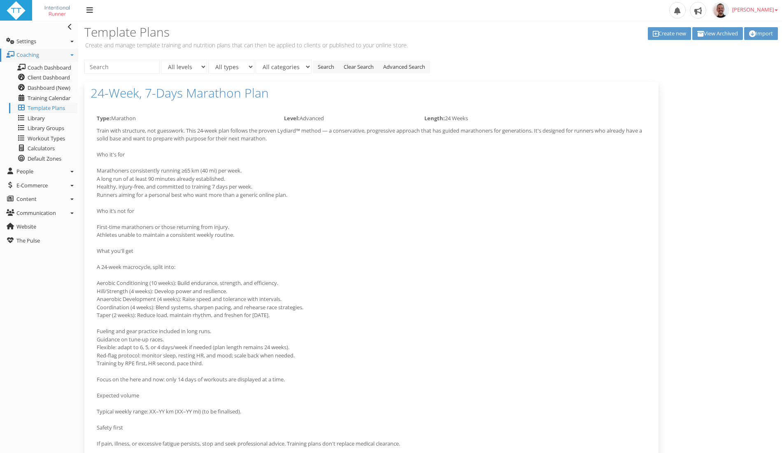
click at [550, 39] on div "Create new View Archived Import" at bounding box center [608, 34] width 339 height 14
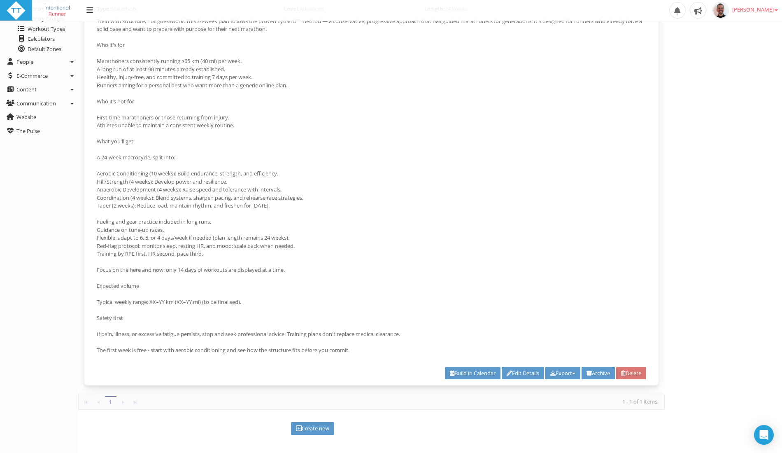
click at [523, 372] on link "Edit Details" at bounding box center [523, 373] width 42 height 13
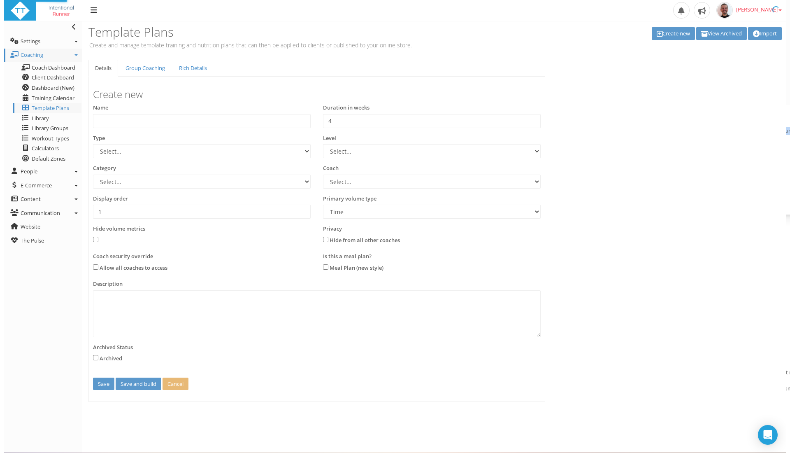
scroll to position [0, 0]
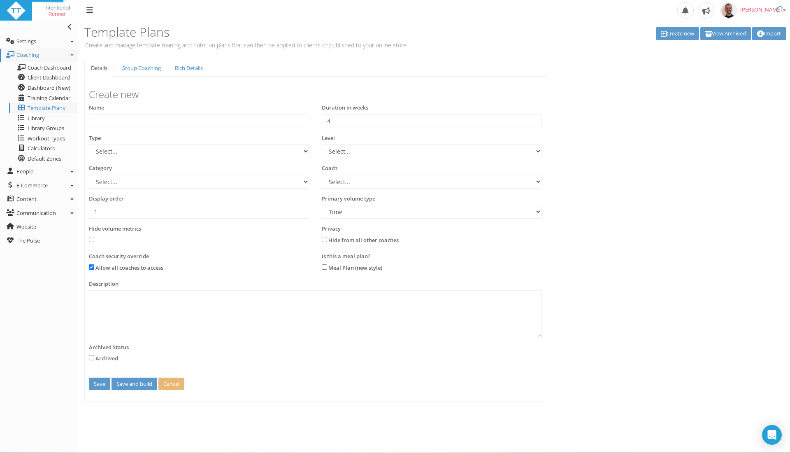
type input "24-Week, 7-Days Marathon Plan"
type input "24"
select select "e9f700ef-c7b0-454b-a1c4-b807a94b53fd"
select select "b4a6f3e7-80c3-4d5d-a8e4-55c7883a4233"
select select
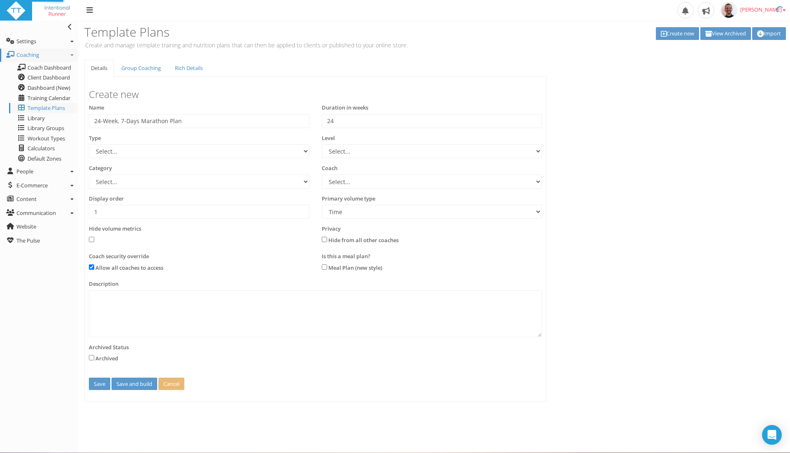
select select "8e01a150-34d1-4ba0-a989-bb0e31ace1ab"
select select "Distance"
checkbox input "true"
type textarea "Train with structure, not guesswork. This 24-week plan follows the proven Lydia…"
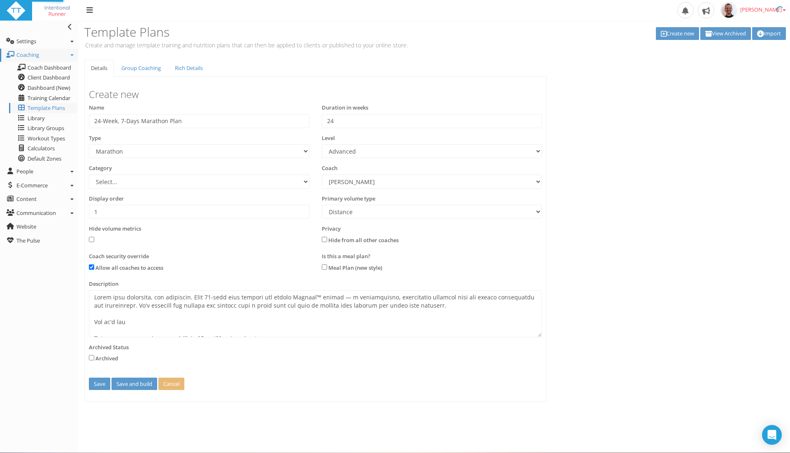
select select "e9f700ef-c7b0-454b-a1c4-b807a94b53fd"
select select "b4a6f3e7-80c3-4d5d-a8e4-55c7883a4233"
select select "8e01a150-34d1-4ba0-a989-bb0e31ace1ab"
select select "Distance"
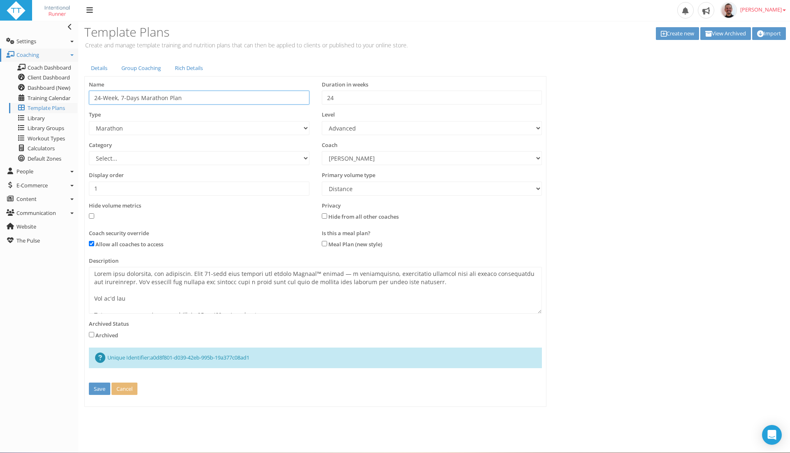
drag, startPoint x: 141, startPoint y: 99, endPoint x: 187, endPoint y: 99, distance: 46.1
click at [141, 99] on input "24-Week, 7-Days Marathon Plan" at bounding box center [199, 98] width 221 height 14
type input "24-Week, 7-Days Advanced Marathon Plan"
click at [98, 386] on button "Save" at bounding box center [99, 388] width 21 height 13
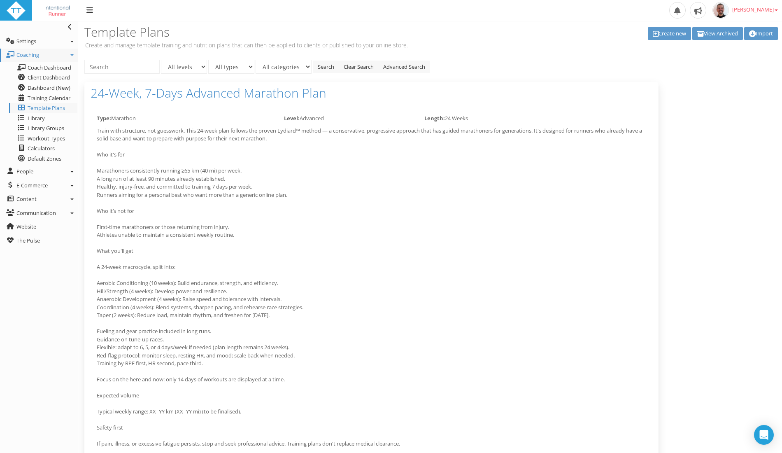
click at [736, 165] on div "All levels Advanced All types Marathon All categories Search Clear Search Advan…" at bounding box center [430, 308] width 704 height 496
click at [745, 164] on div "All levels Advanced All types Marathon All categories Search Clear Search Advan…" at bounding box center [430, 308] width 704 height 496
click at [695, 170] on div "All levels Advanced All types Marathon All categories Search Clear Search Advan…" at bounding box center [430, 308] width 704 height 496
click at [717, 160] on div "All levels Advanced All types Marathon All categories Search Clear Search Advan…" at bounding box center [430, 308] width 704 height 496
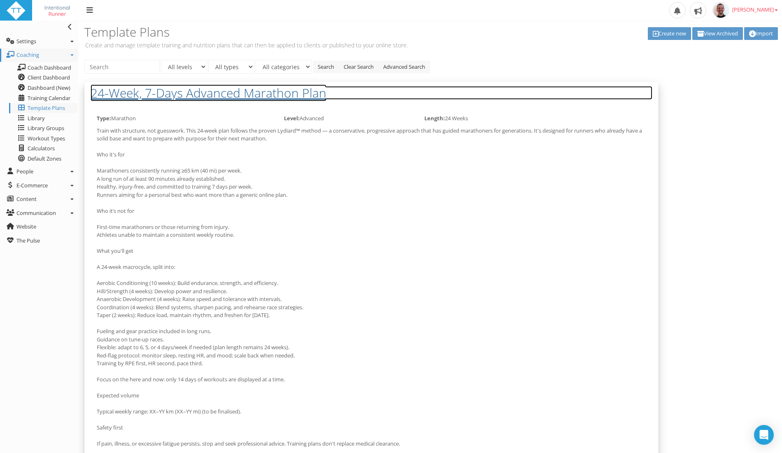
click at [218, 86] on h2 "24-Week, 7-Days Advanced Marathon Plan" at bounding box center [372, 93] width 562 height 14
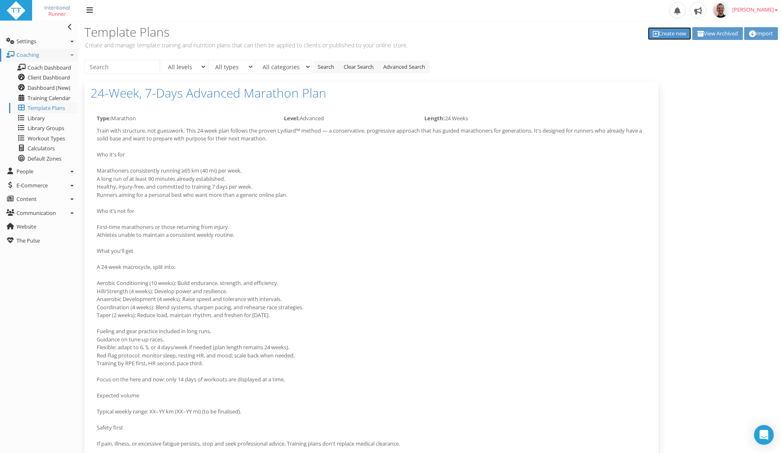
click at [655, 32] on link "Create new" at bounding box center [669, 33] width 43 height 13
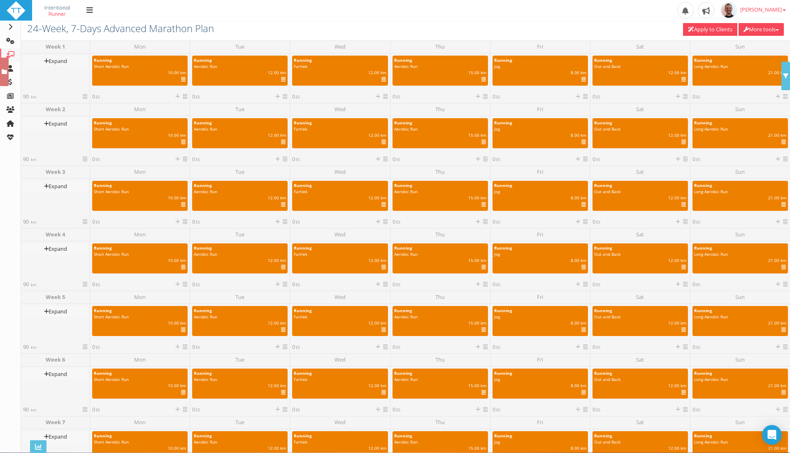
click at [767, 21] on div "Upload Logo Toggle navigation Toggle navigation [PERSON_NAME] Profile Billing U…" at bounding box center [395, 226] width 790 height 452
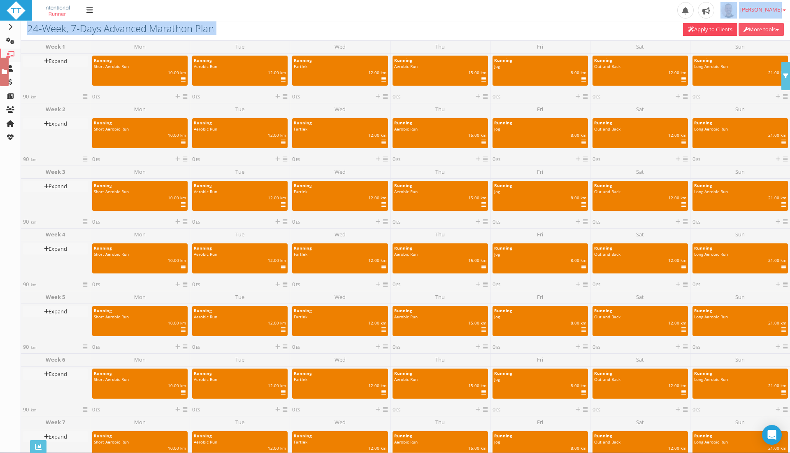
click at [774, 28] on button "More tools" at bounding box center [761, 29] width 45 height 13
click at [751, 56] on link "Edit rich detail" at bounding box center [750, 55] width 65 height 10
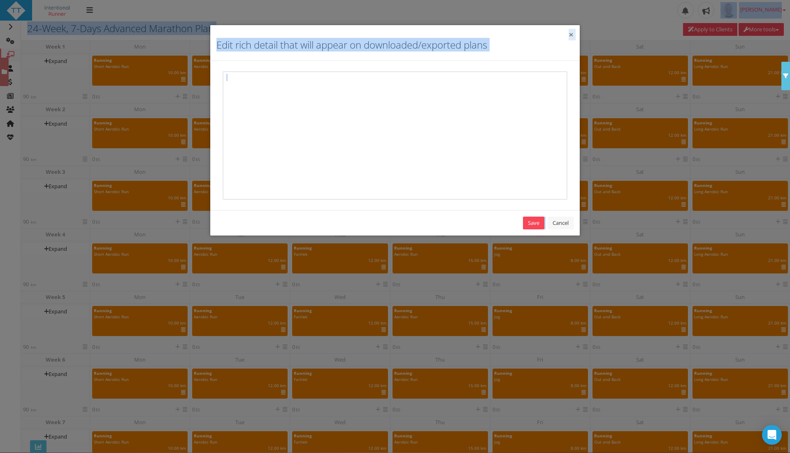
click at [574, 33] on button "×" at bounding box center [571, 34] width 5 height 9
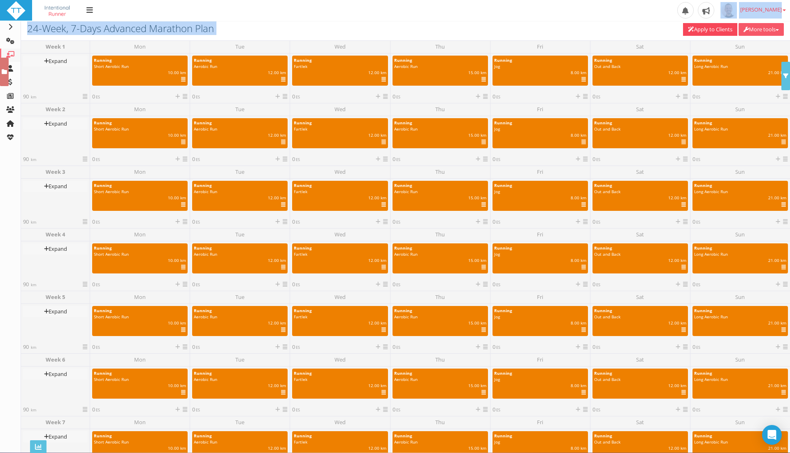
click at [768, 31] on button "More tools" at bounding box center [761, 29] width 45 height 13
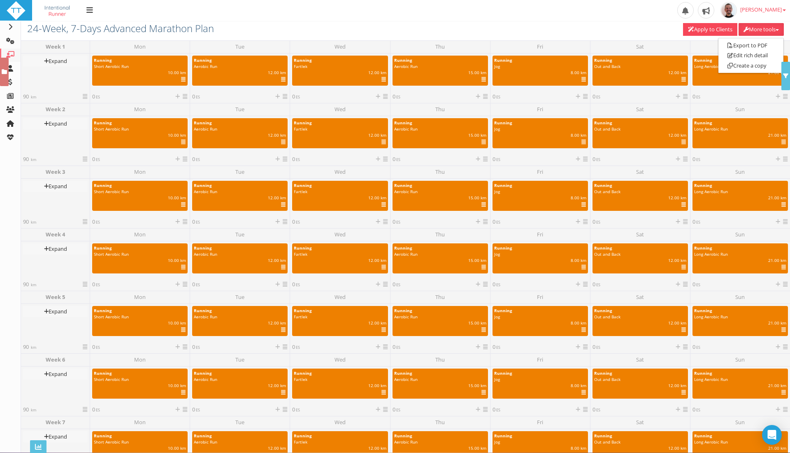
click at [425, 16] on div "Upload Logo Toggle navigation Toggle navigation [PERSON_NAME] Profile Billing U…" at bounding box center [395, 10] width 790 height 21
